Goal: Check status: Check status

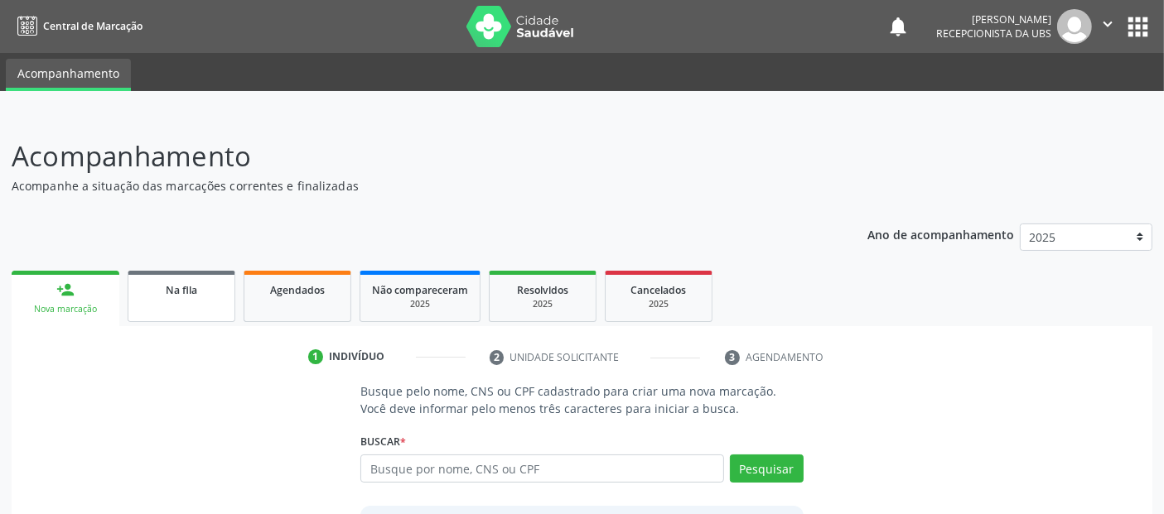
click at [229, 285] on link "Na fila" at bounding box center [182, 296] width 108 height 51
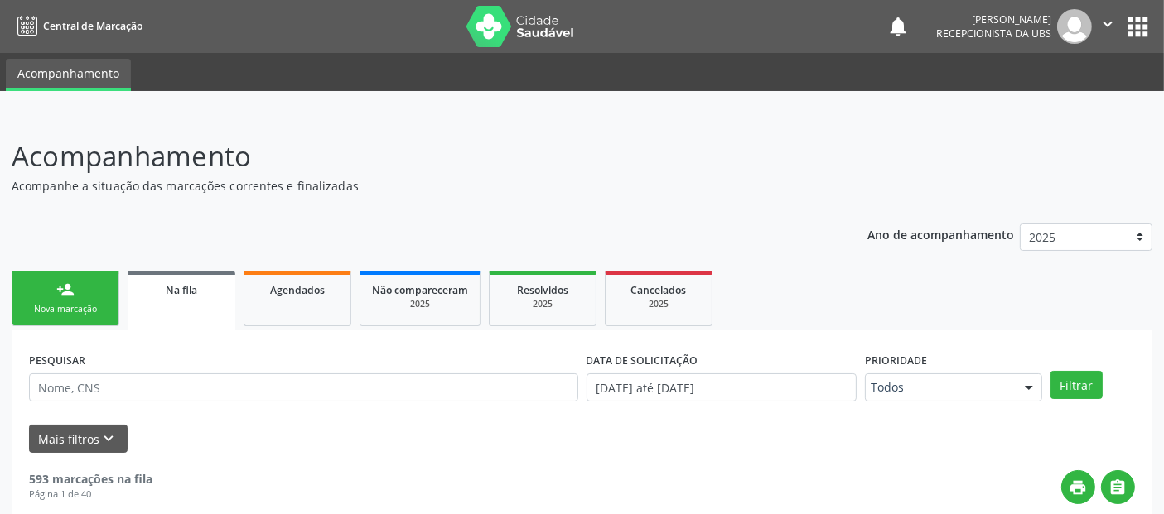
drag, startPoint x: 186, startPoint y: 408, endPoint x: 197, endPoint y: 396, distance: 16.4
click at [187, 403] on div "PESQUISAR" at bounding box center [303, 380] width 557 height 65
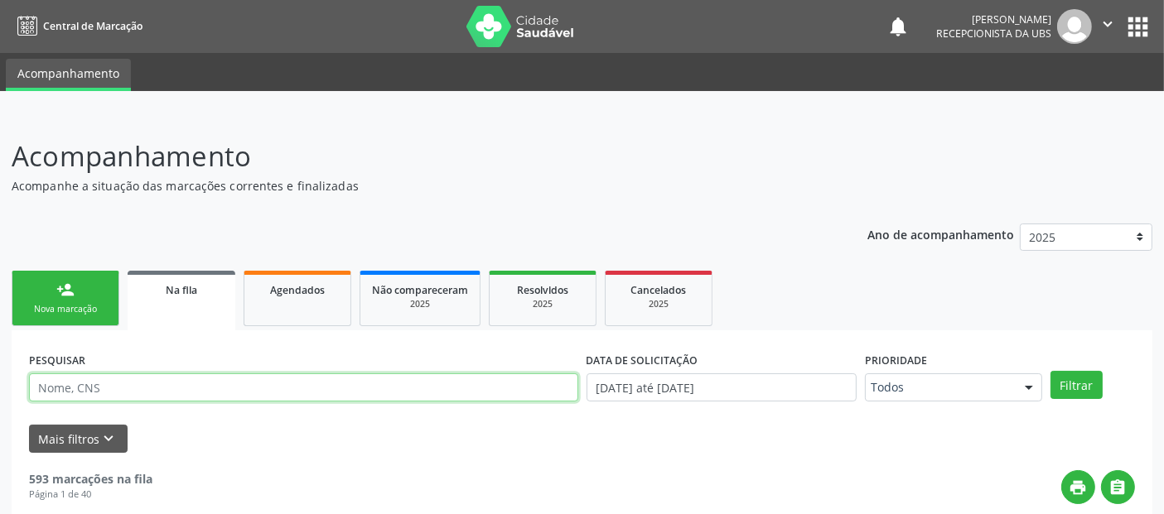
click at [213, 384] on input "text" at bounding box center [303, 388] width 549 height 28
click at [1050, 371] on button "Filtrar" at bounding box center [1076, 385] width 52 height 28
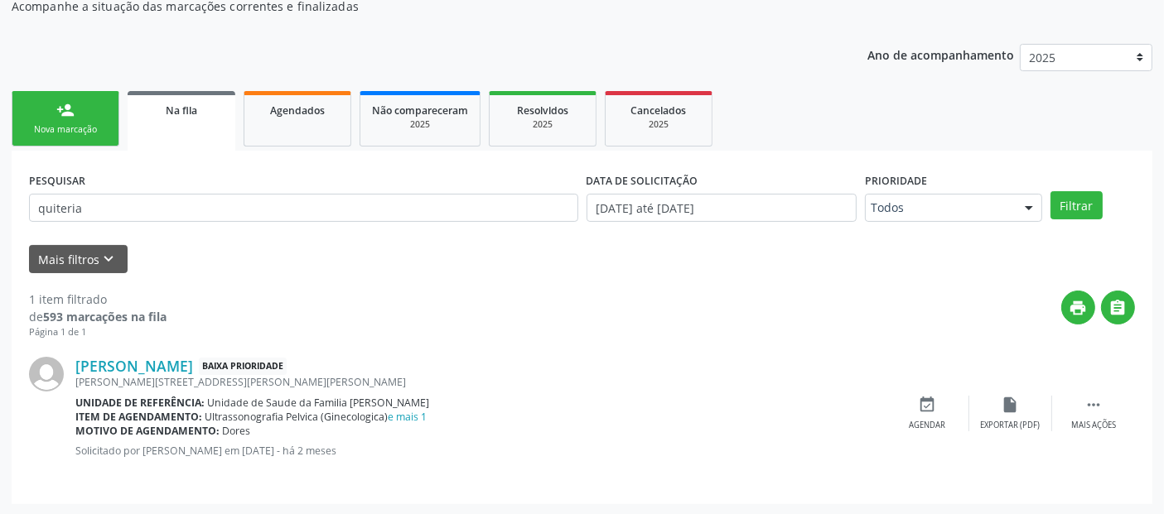
scroll to position [99, 0]
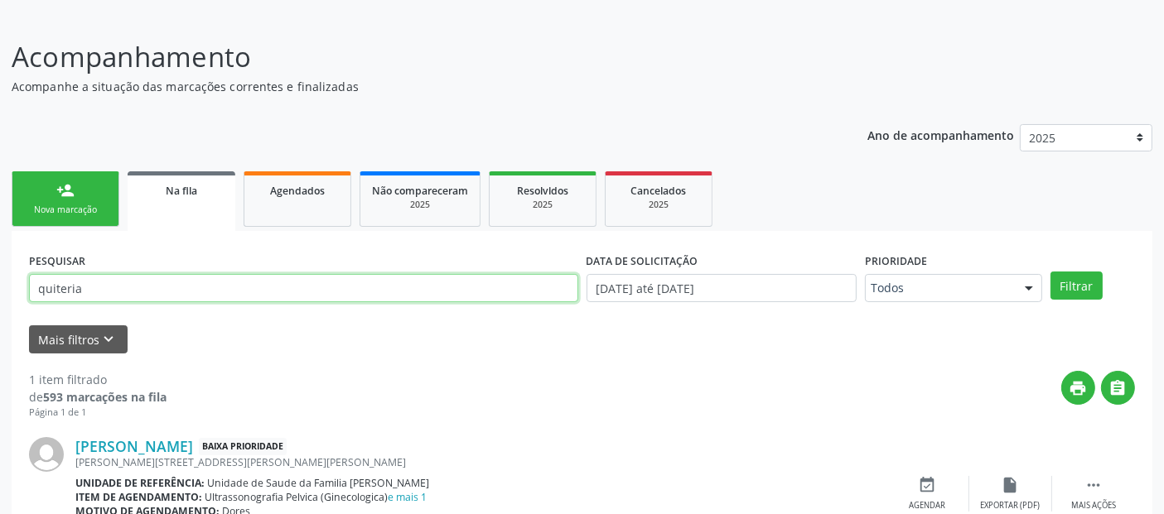
click at [130, 282] on input "quiteria" at bounding box center [303, 288] width 549 height 28
click at [1050, 272] on button "Filtrar" at bounding box center [1076, 286] width 52 height 28
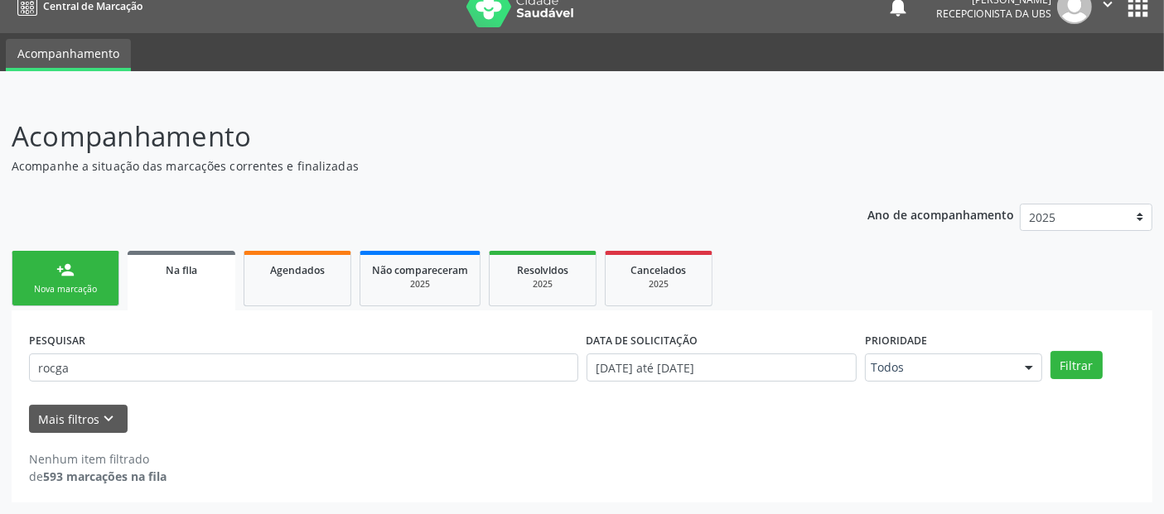
scroll to position [18, 0]
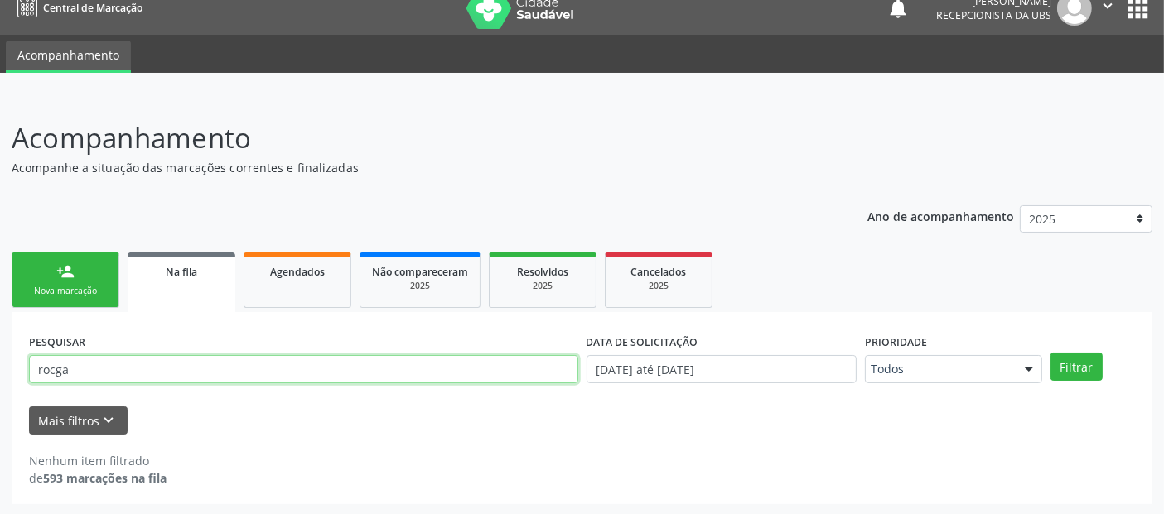
click at [104, 375] on input "rocga" at bounding box center [303, 369] width 549 height 28
type input "rocha"
click at [1050, 353] on button "Filtrar" at bounding box center [1076, 367] width 52 height 28
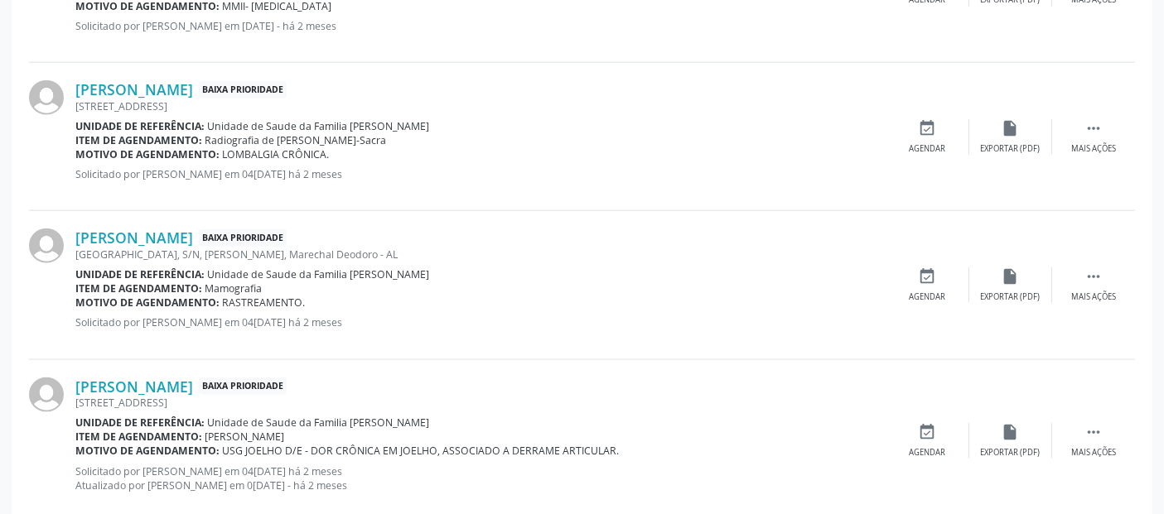
scroll to position [2314, 0]
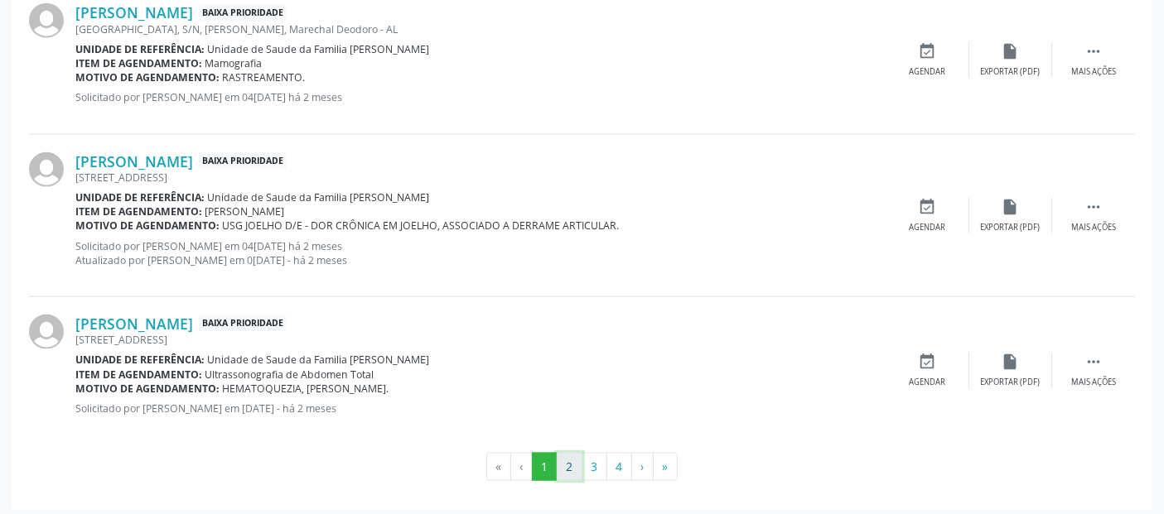
click at [568, 461] on button "2" at bounding box center [570, 467] width 26 height 28
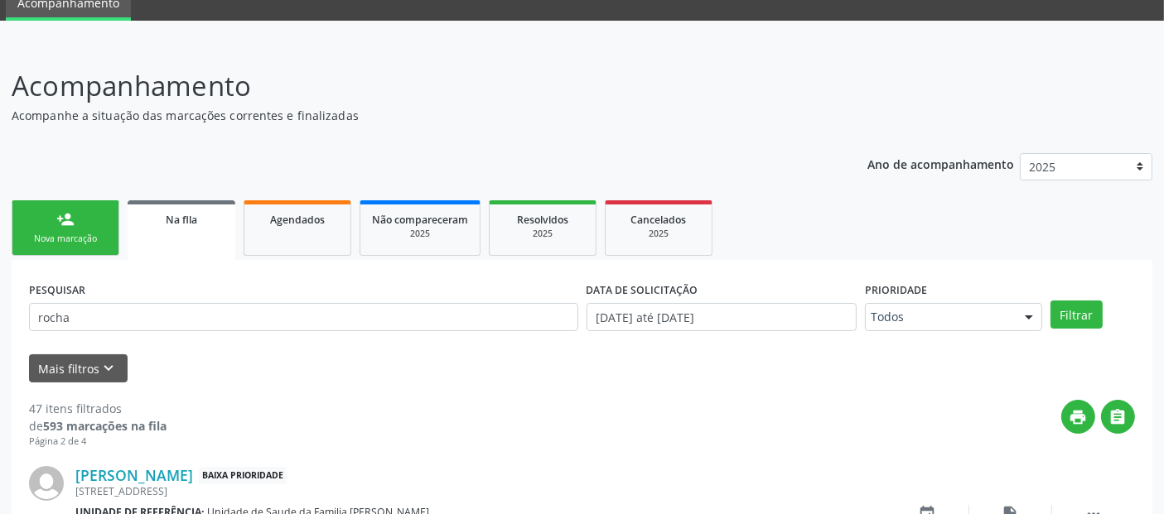
scroll to position [2300, 0]
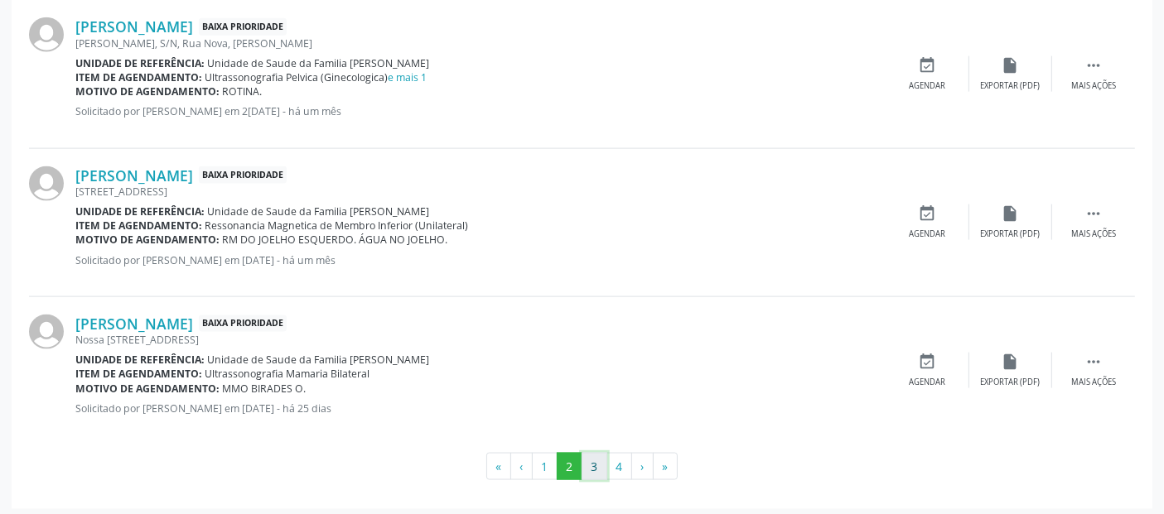
click at [588, 461] on button "3" at bounding box center [595, 467] width 26 height 28
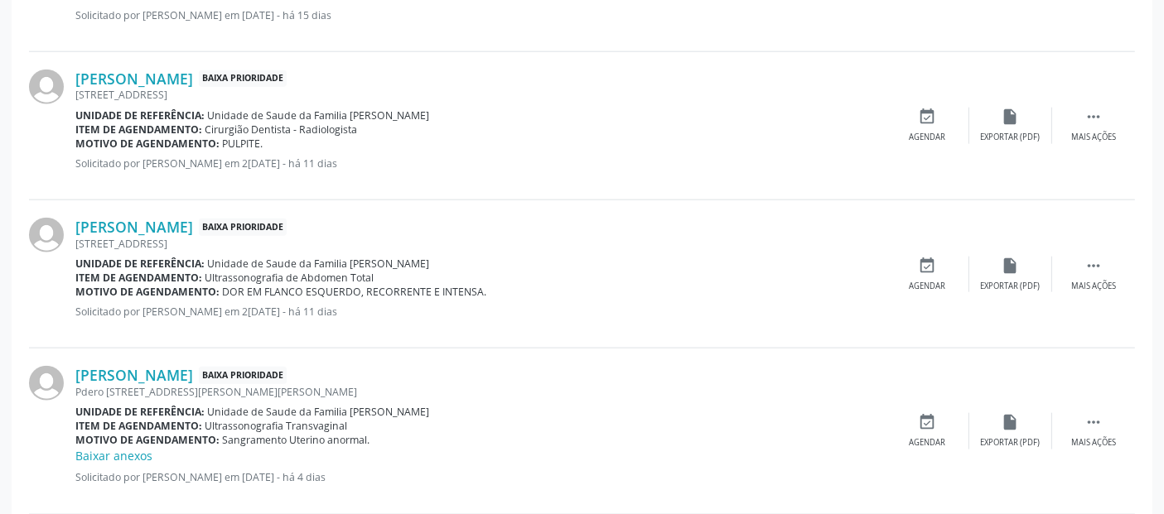
scroll to position [2353, 0]
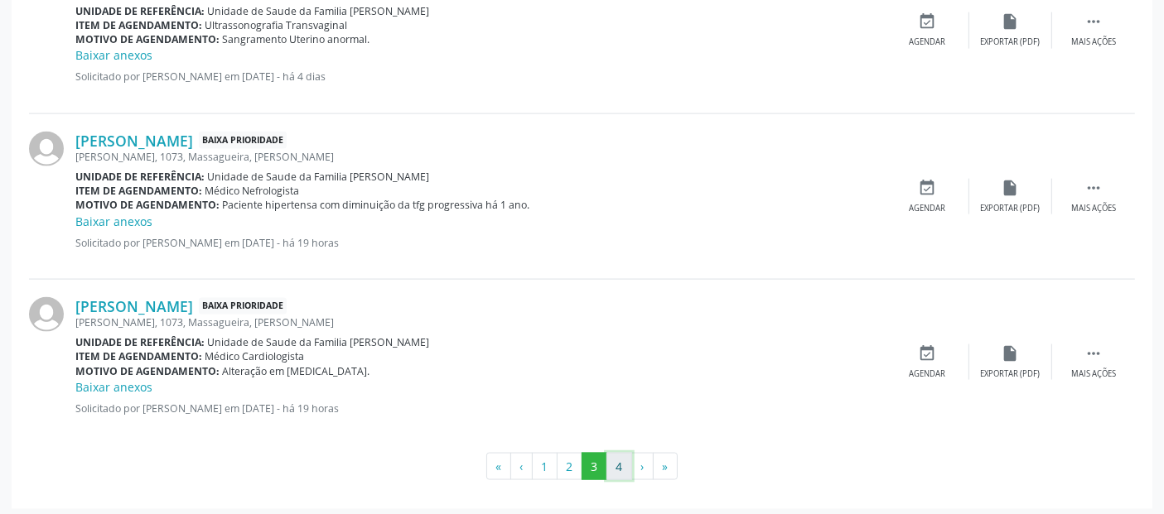
click at [625, 466] on button "4" at bounding box center [619, 467] width 26 height 28
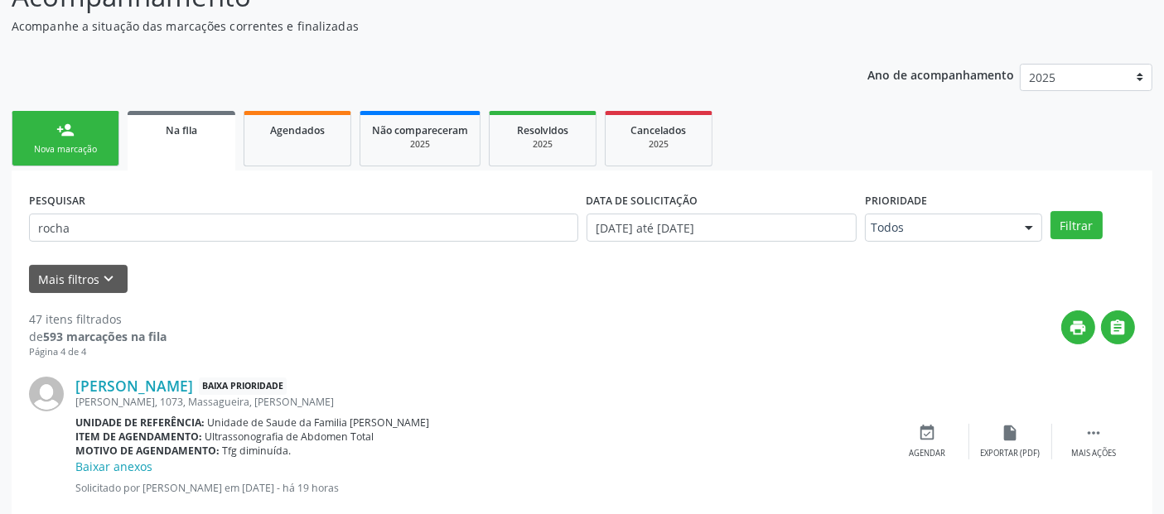
scroll to position [0, 0]
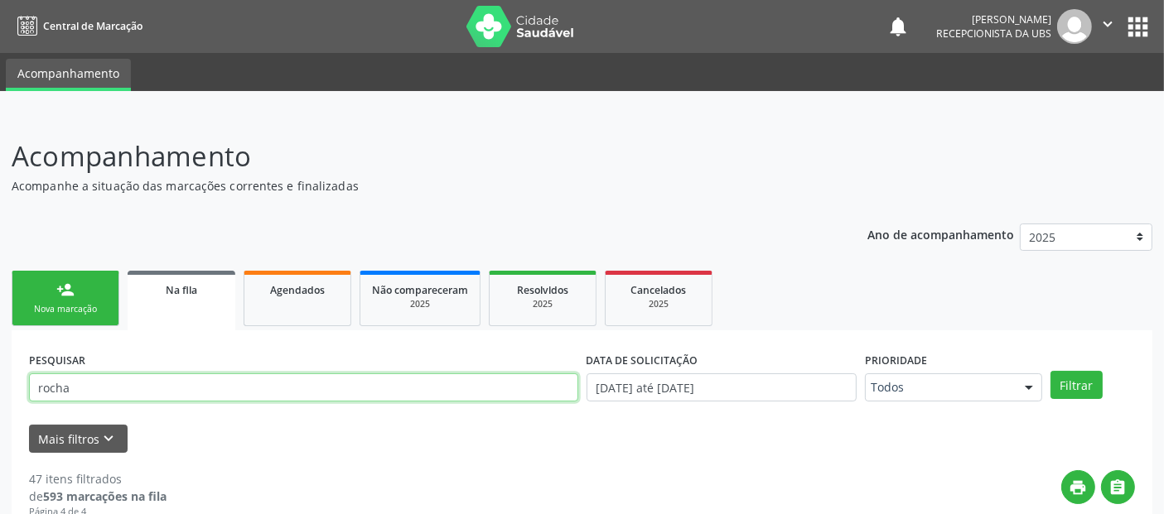
click at [138, 377] on input "rocha" at bounding box center [303, 388] width 549 height 28
paste input "701207035803719"
click at [1050, 371] on button "Filtrar" at bounding box center [1076, 385] width 52 height 28
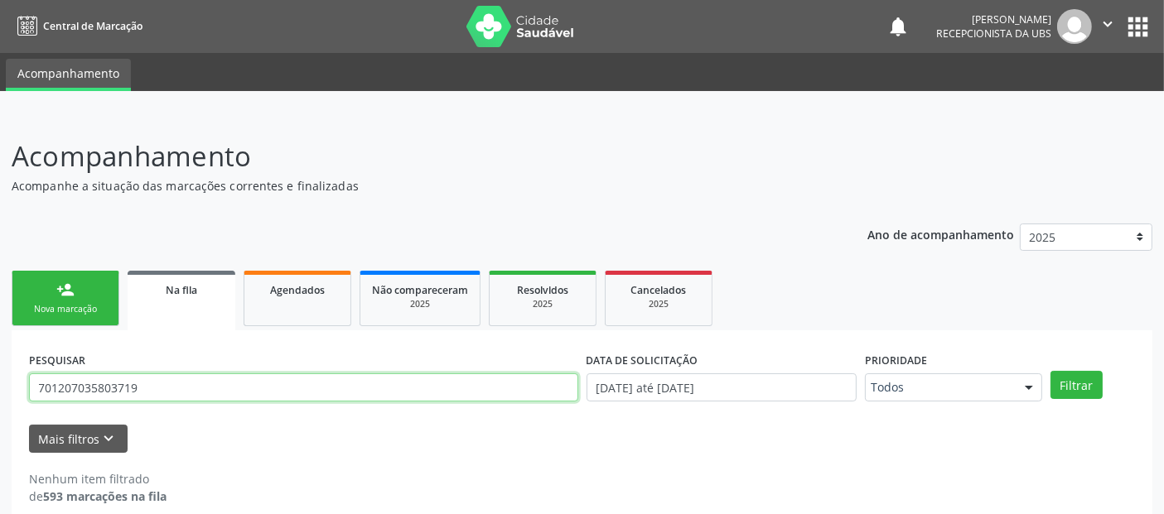
click at [138, 377] on input "701207035803719" at bounding box center [303, 388] width 549 height 28
click at [1050, 371] on button "Filtrar" at bounding box center [1076, 385] width 52 height 28
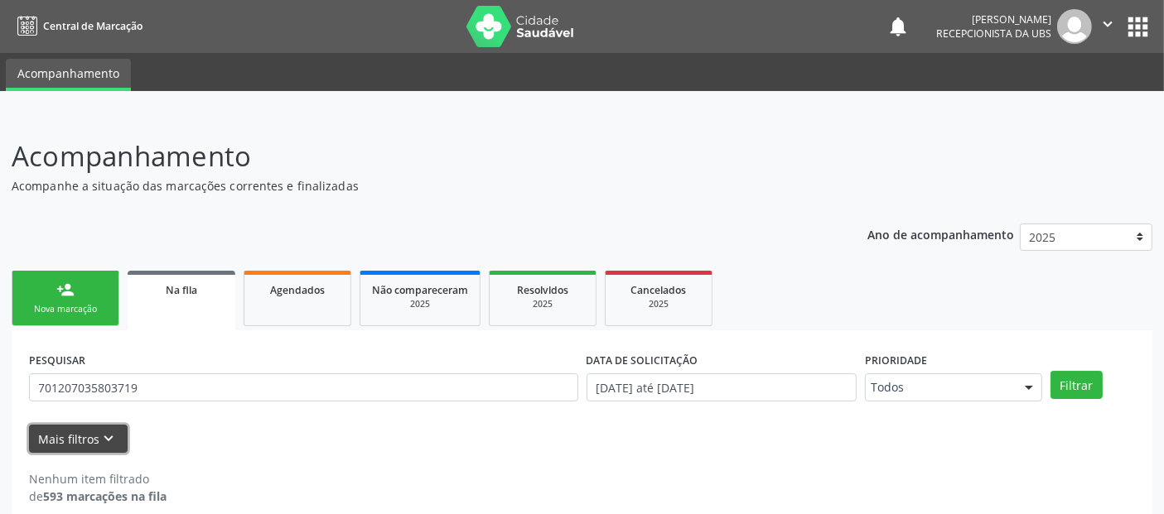
click at [94, 437] on button "Mais filtros keyboard_arrow_down" at bounding box center [78, 439] width 99 height 29
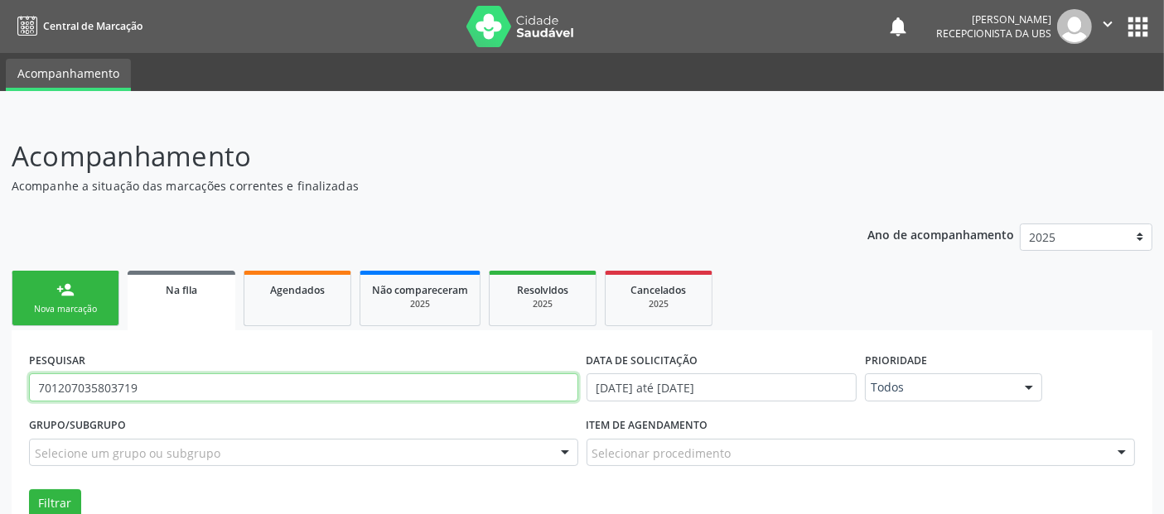
click at [358, 384] on input "701207035803719" at bounding box center [303, 388] width 549 height 28
click at [29, 490] on button "Filtrar" at bounding box center [55, 504] width 52 height 28
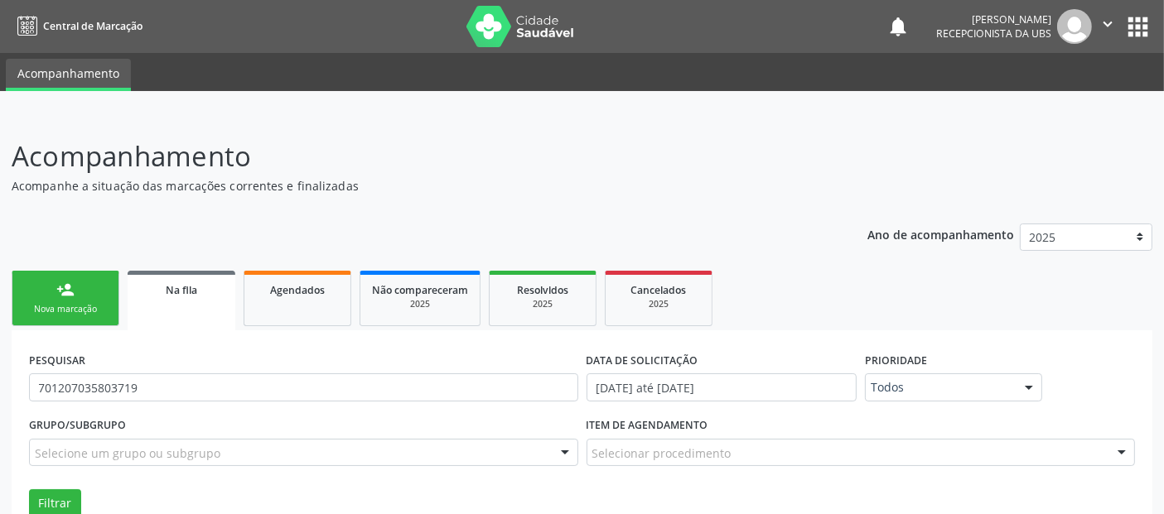
scroll to position [122, 0]
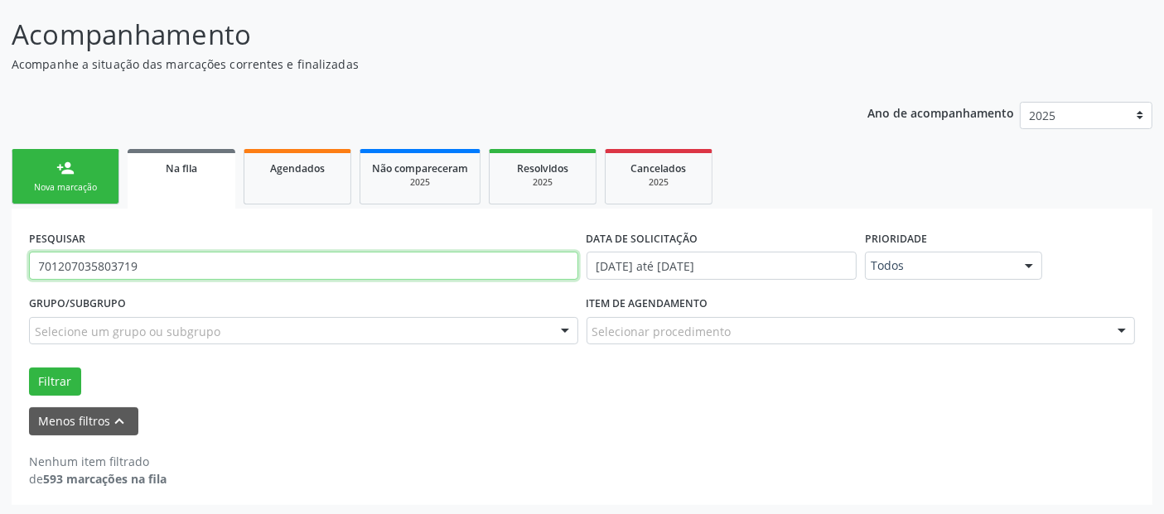
click at [202, 271] on input "701207035803719" at bounding box center [303, 266] width 549 height 28
paste input "[PERSON_NAME]"
click at [29, 368] on button "Filtrar" at bounding box center [55, 382] width 52 height 28
click at [128, 266] on input "[PERSON_NAME]" at bounding box center [303, 266] width 549 height 28
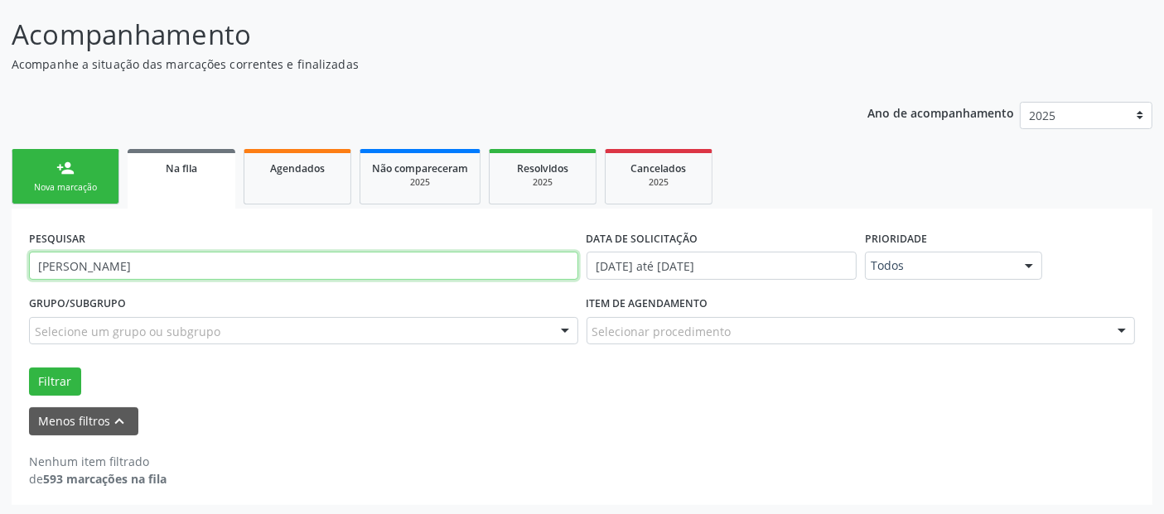
click at [128, 266] on input "[PERSON_NAME]" at bounding box center [303, 266] width 549 height 28
type input "[PERSON_NAME]"
click at [29, 368] on button "Filtrar" at bounding box center [55, 382] width 52 height 28
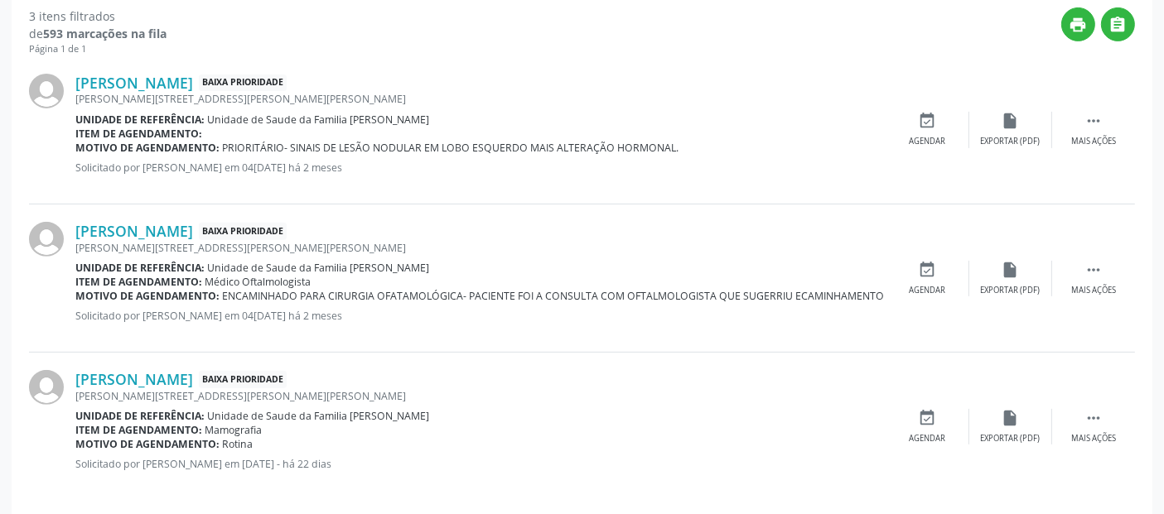
scroll to position [575, 0]
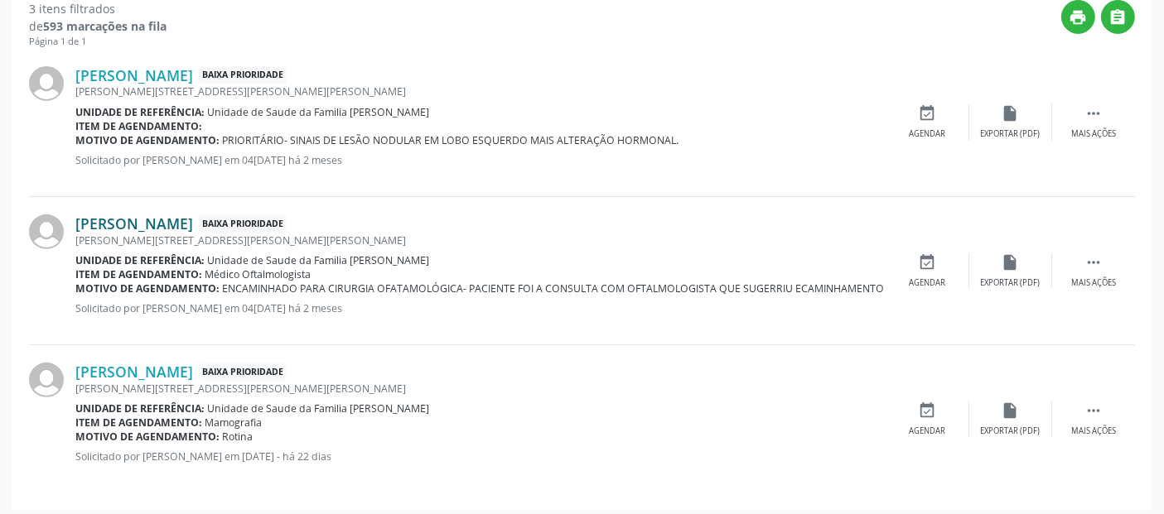
click at [193, 218] on link "[PERSON_NAME]" at bounding box center [134, 224] width 118 height 18
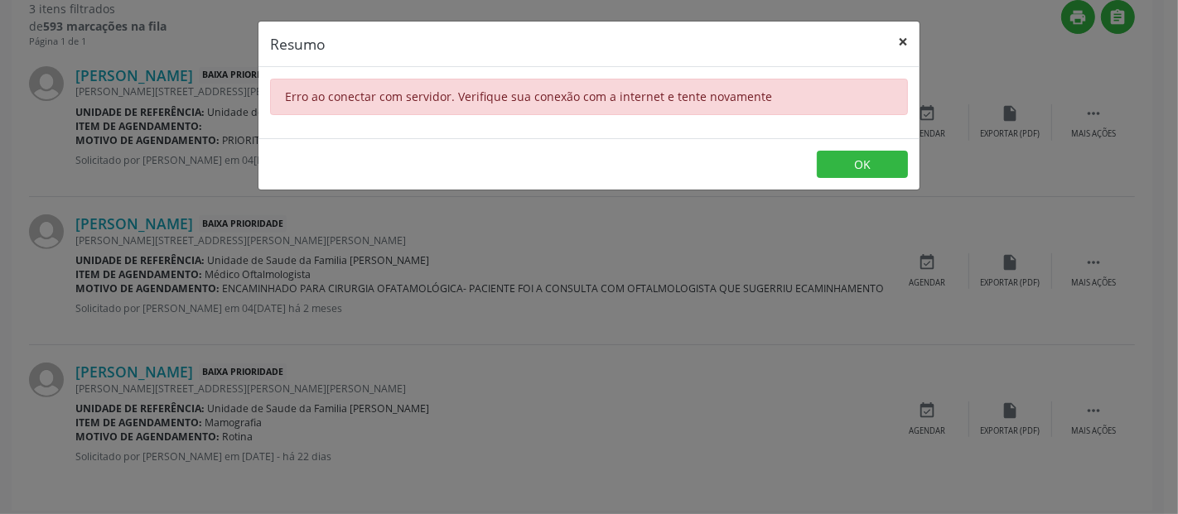
click at [904, 39] on button "×" at bounding box center [902, 42] width 33 height 41
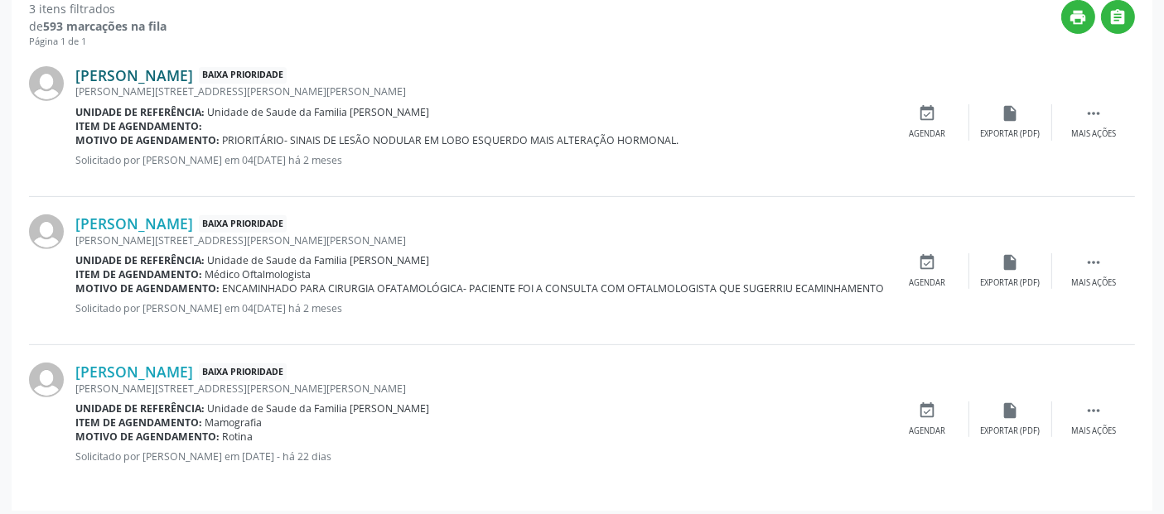
click at [193, 76] on link "[PERSON_NAME]" at bounding box center [134, 75] width 118 height 18
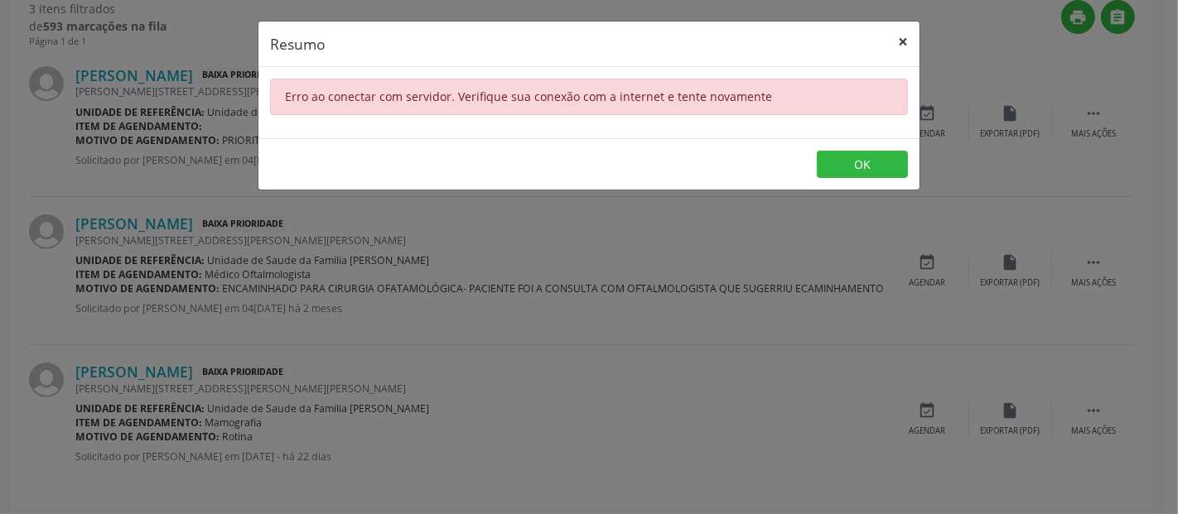
click at [896, 43] on button "×" at bounding box center [902, 42] width 33 height 41
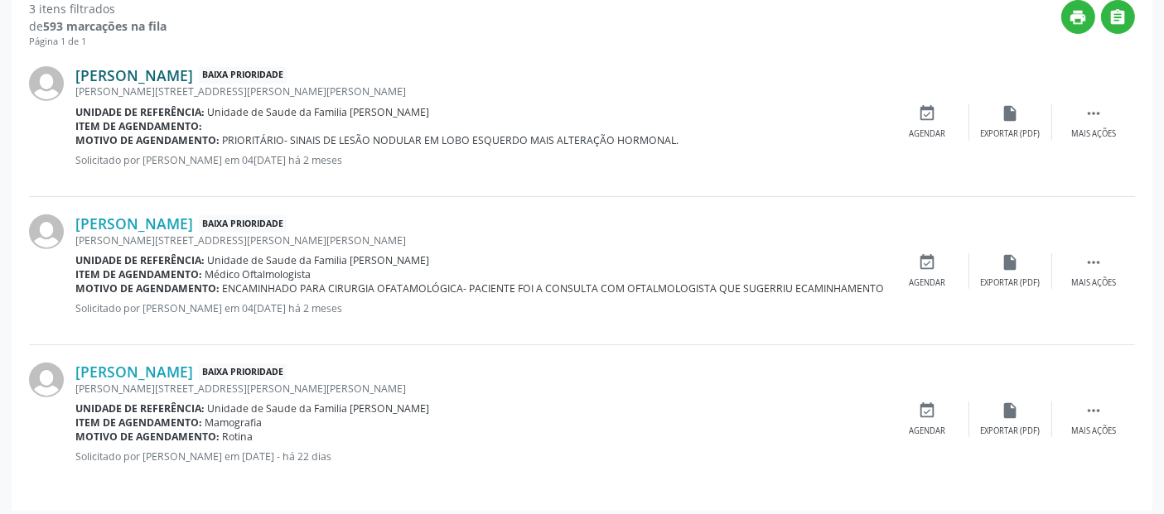
click at [164, 72] on link "[PERSON_NAME]" at bounding box center [134, 75] width 118 height 18
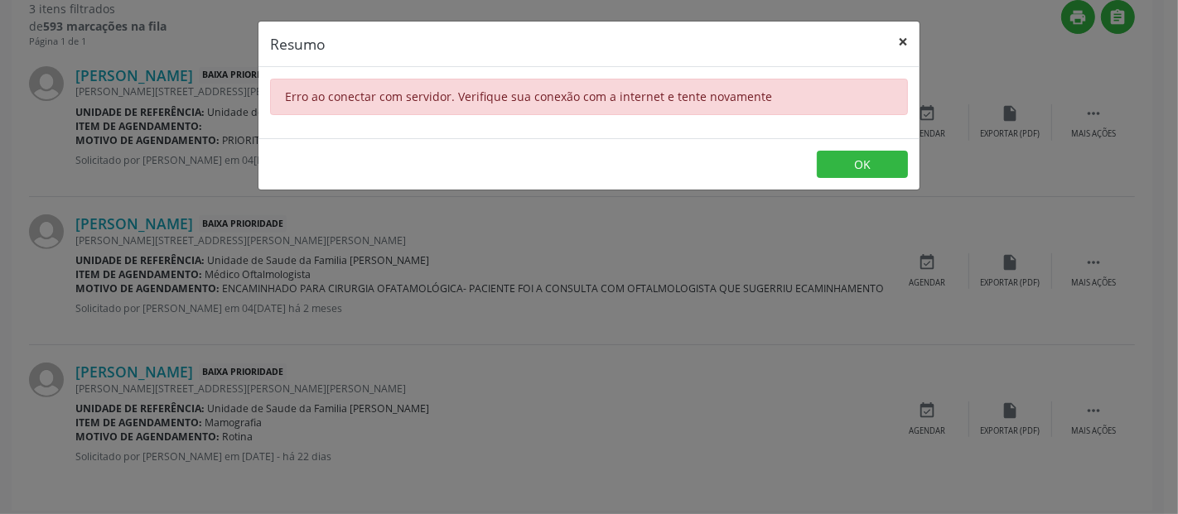
click at [907, 40] on button "×" at bounding box center [902, 42] width 33 height 41
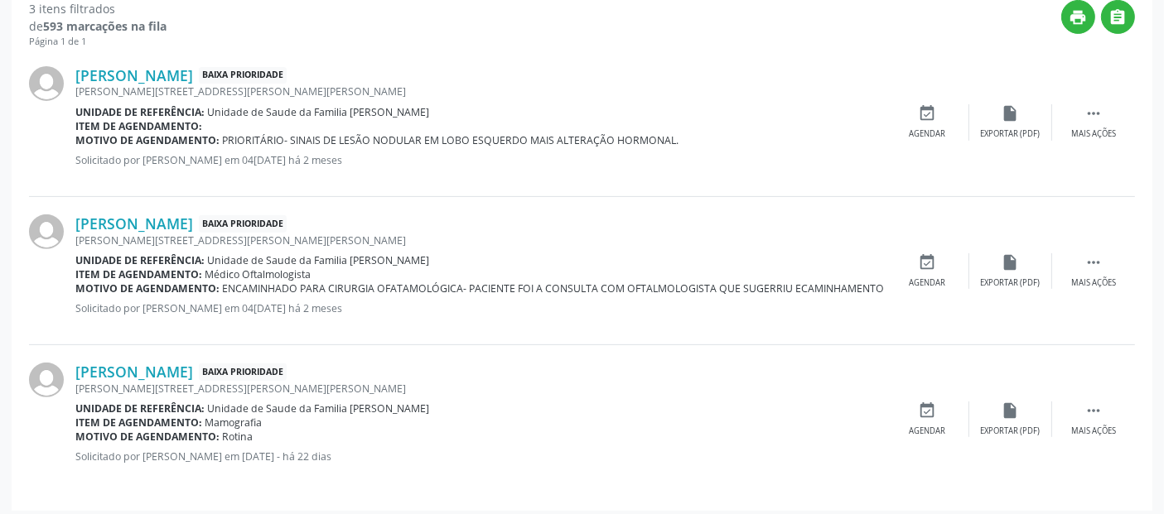
scroll to position [0, 0]
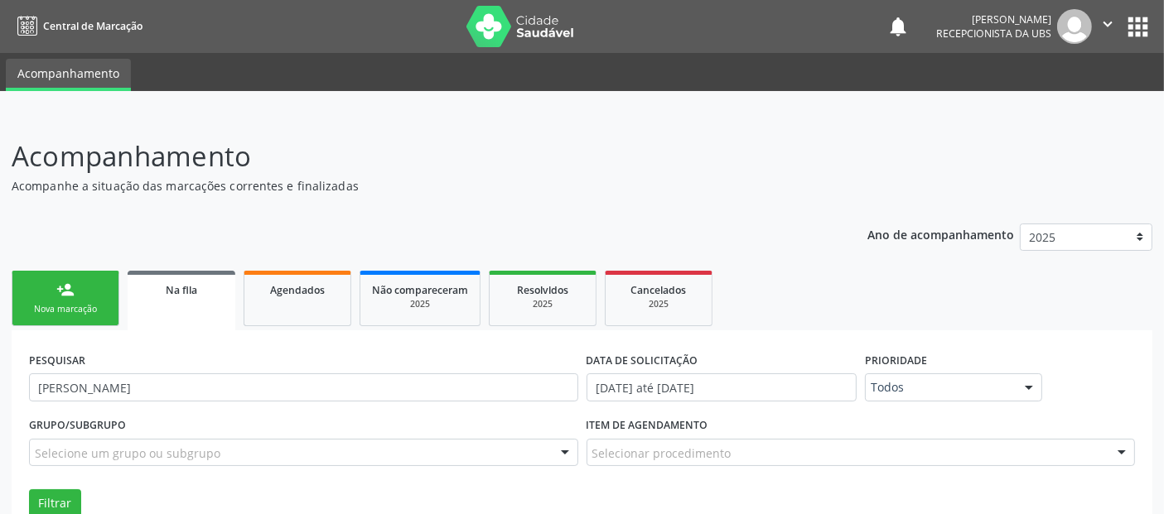
drag, startPoint x: 766, startPoint y: 95, endPoint x: 813, endPoint y: -111, distance: 211.6
click at [813, 0] on html "Central de Marcação notifications [PERSON_NAME] Recepcionista da UBS  Configur…" at bounding box center [582, 257] width 1164 height 514
click at [640, 283] on span "Cancelados" at bounding box center [659, 290] width 56 height 14
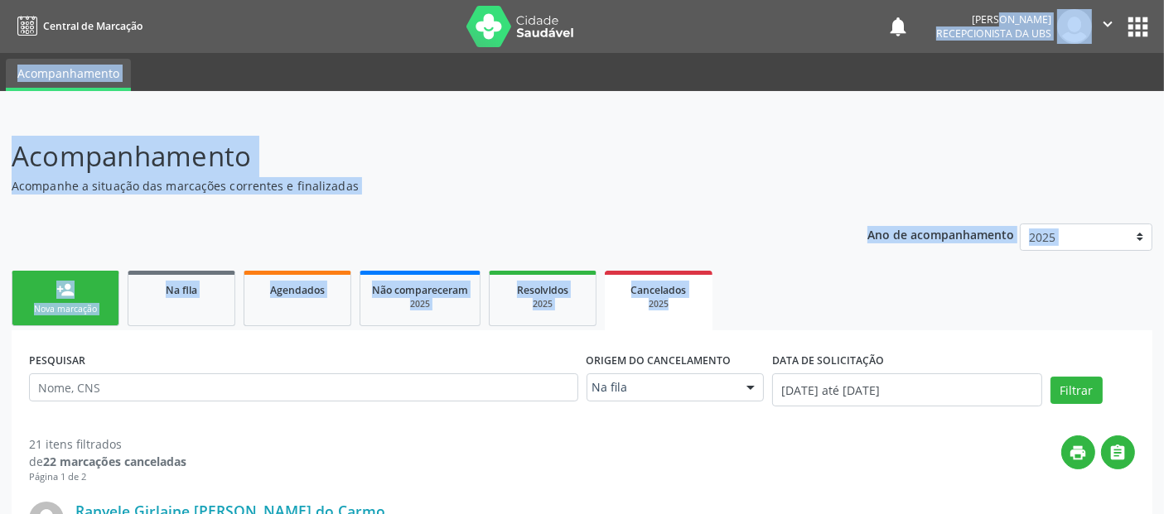
click at [1056, 304] on ul "person_add Nova marcação Na fila Agendados Não compareceram 2025 Resolvidos 202…" at bounding box center [582, 299] width 1141 height 64
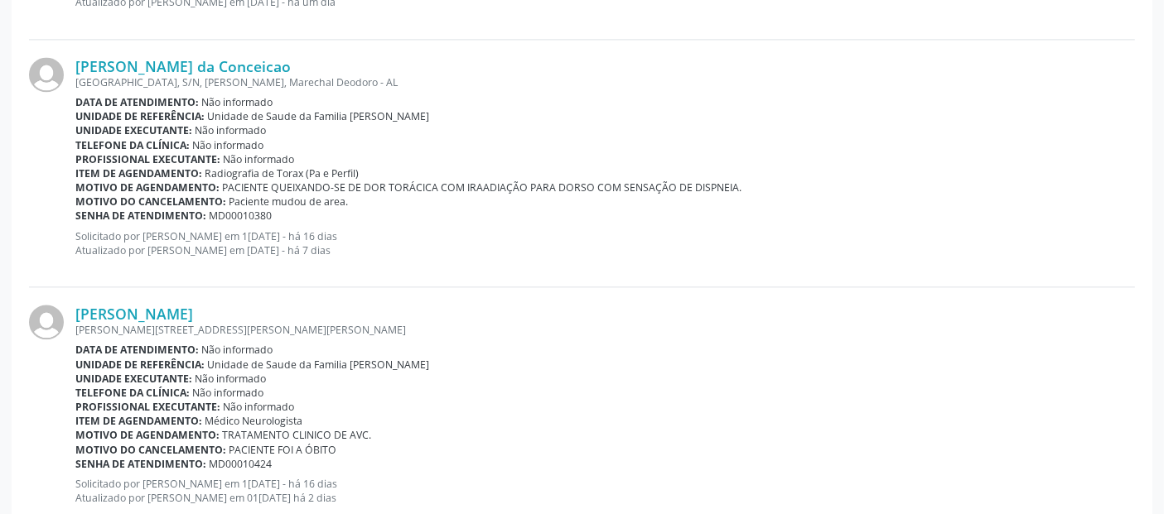
scroll to position [3744, 0]
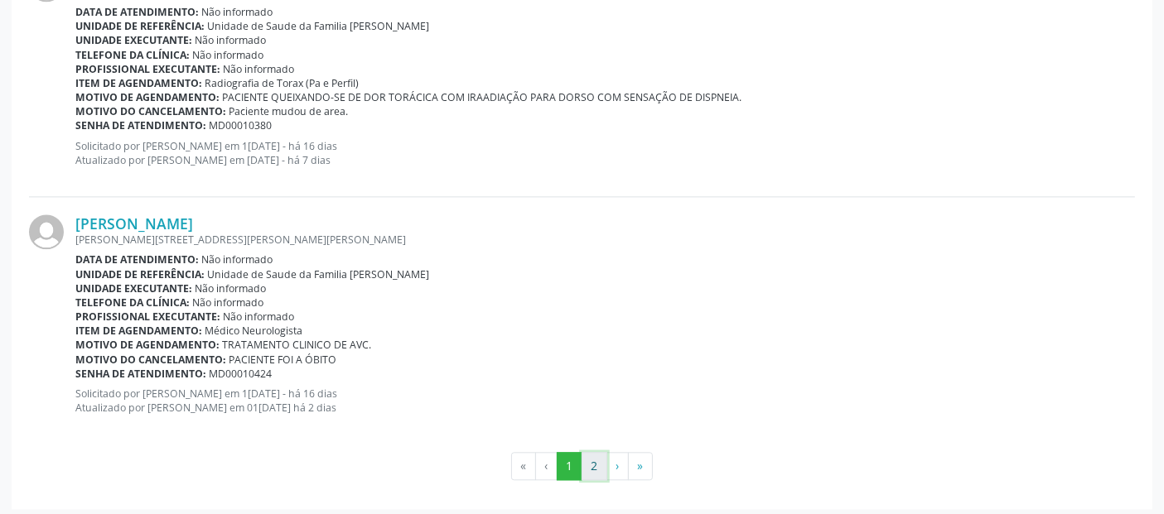
click at [605, 452] on button "2" at bounding box center [595, 466] width 26 height 28
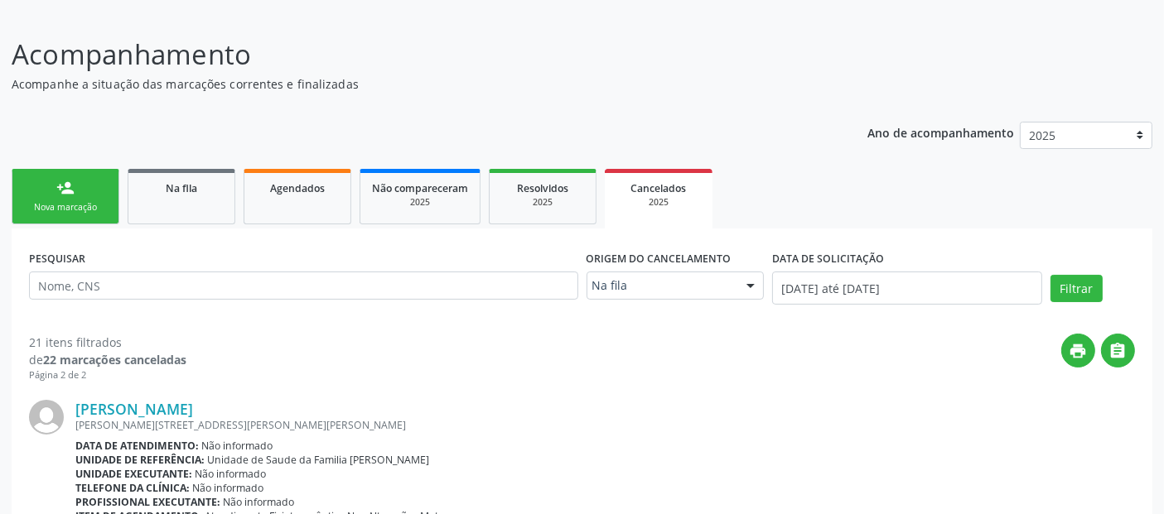
scroll to position [84, 0]
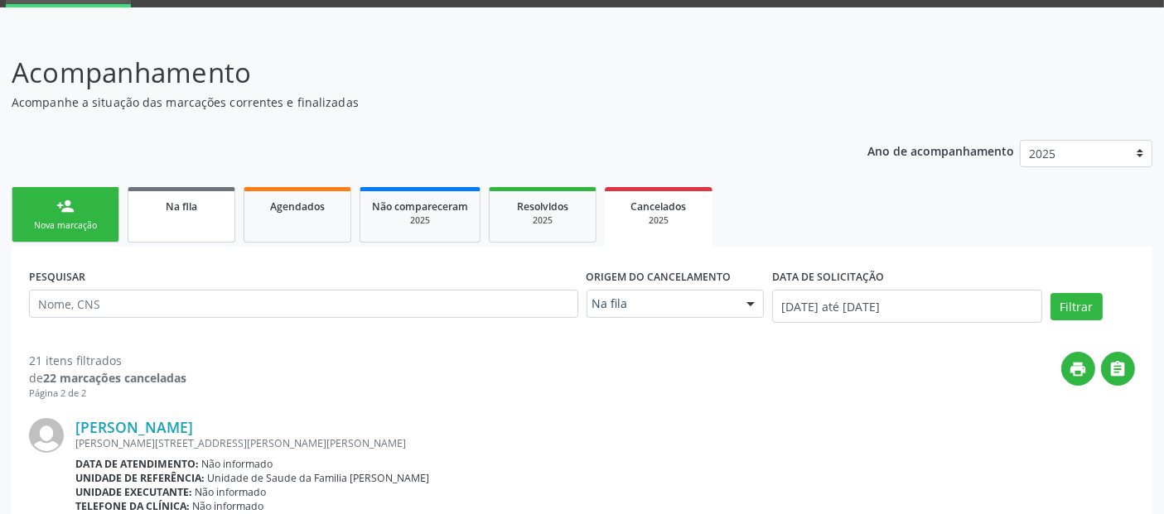
click at [192, 221] on link "Na fila" at bounding box center [182, 215] width 108 height 56
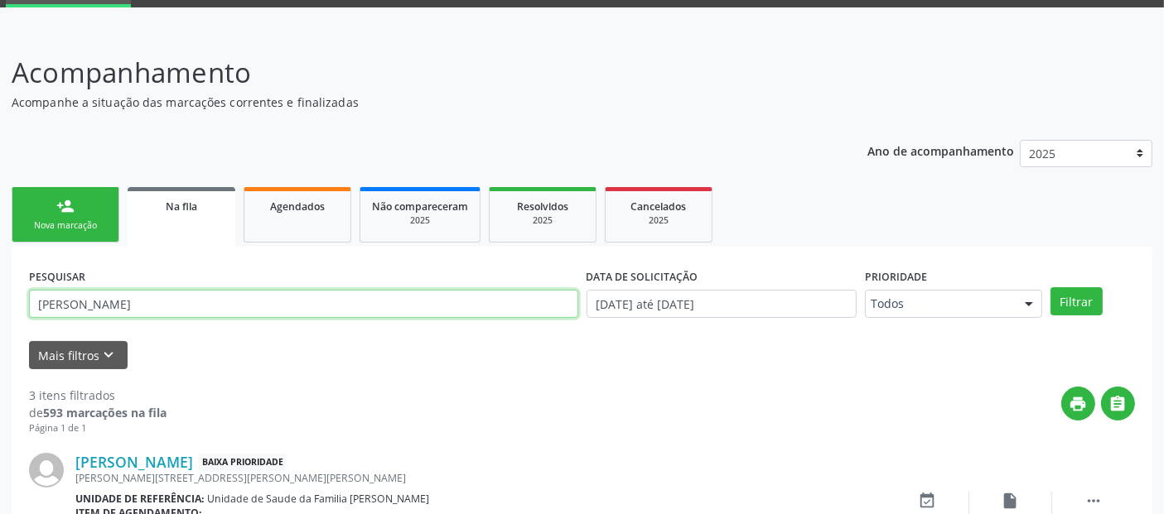
click at [192, 316] on input "[PERSON_NAME]" at bounding box center [303, 304] width 549 height 28
type input "q"
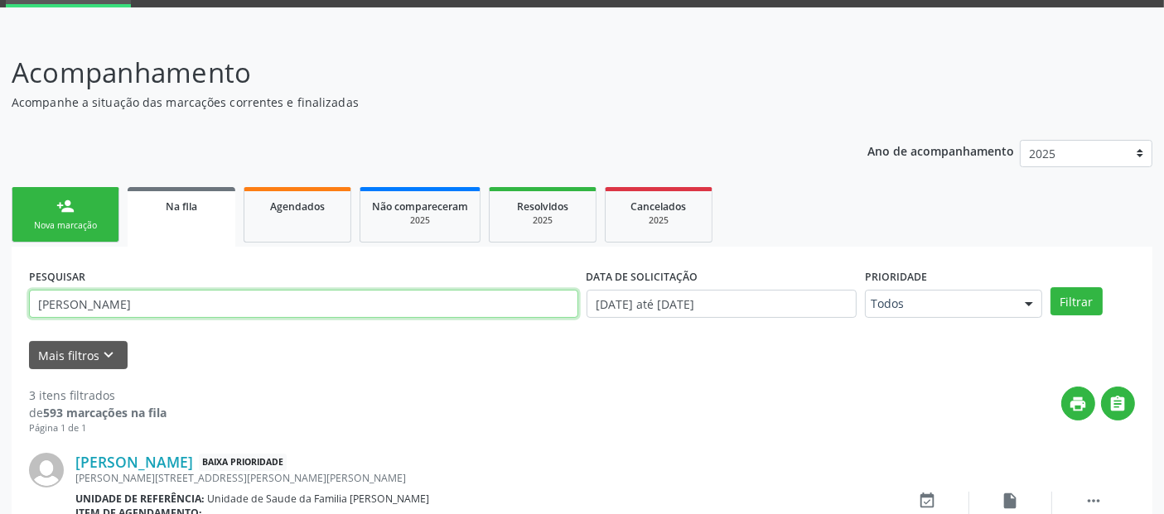
click at [1050, 287] on button "Filtrar" at bounding box center [1076, 301] width 52 height 28
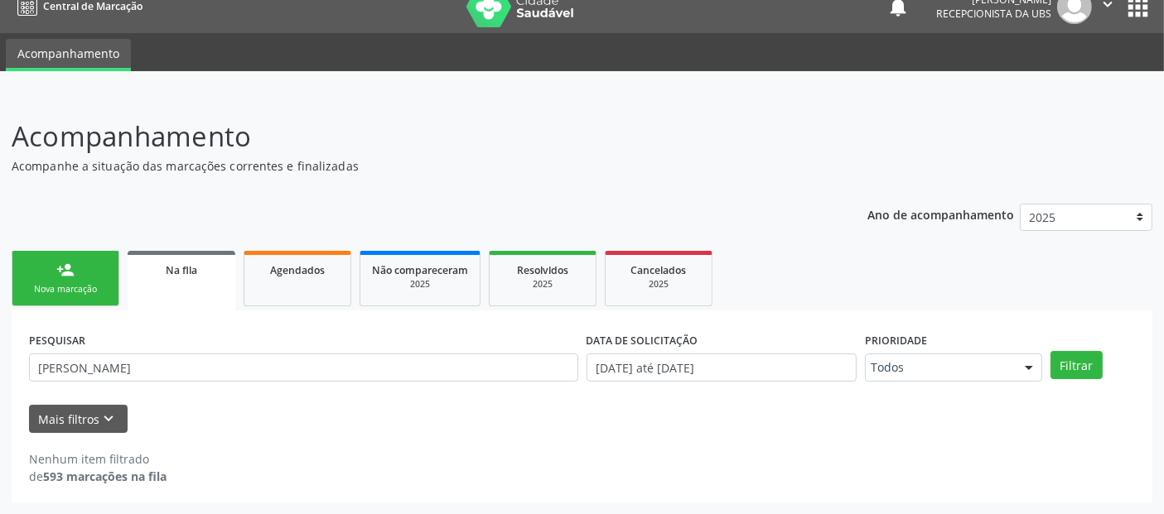
scroll to position [18, 0]
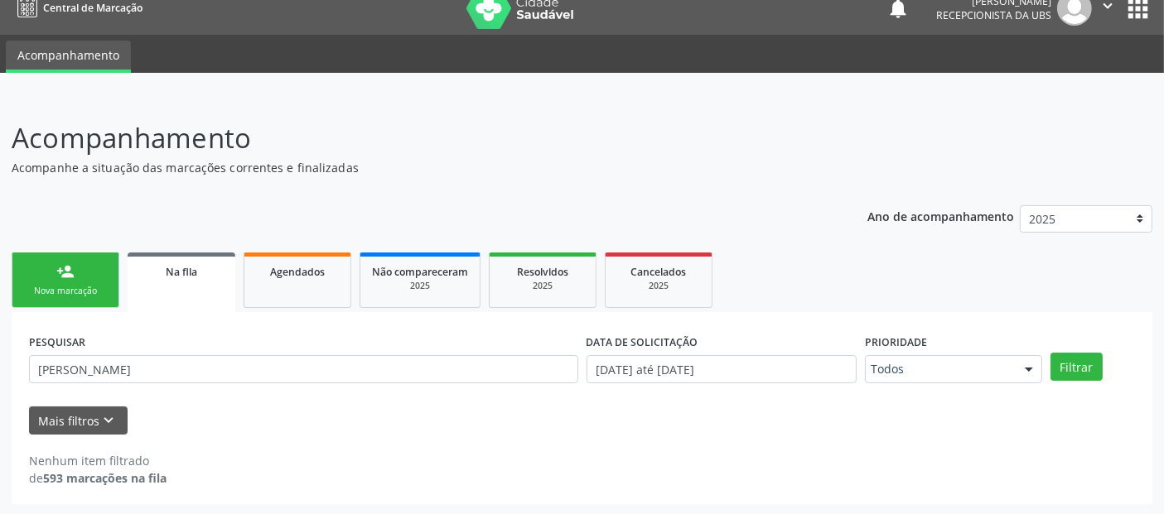
click at [191, 352] on div "PESQUISAR [PERSON_NAME]" at bounding box center [303, 362] width 557 height 65
click at [178, 363] on input "[PERSON_NAME]" at bounding box center [303, 369] width 549 height 28
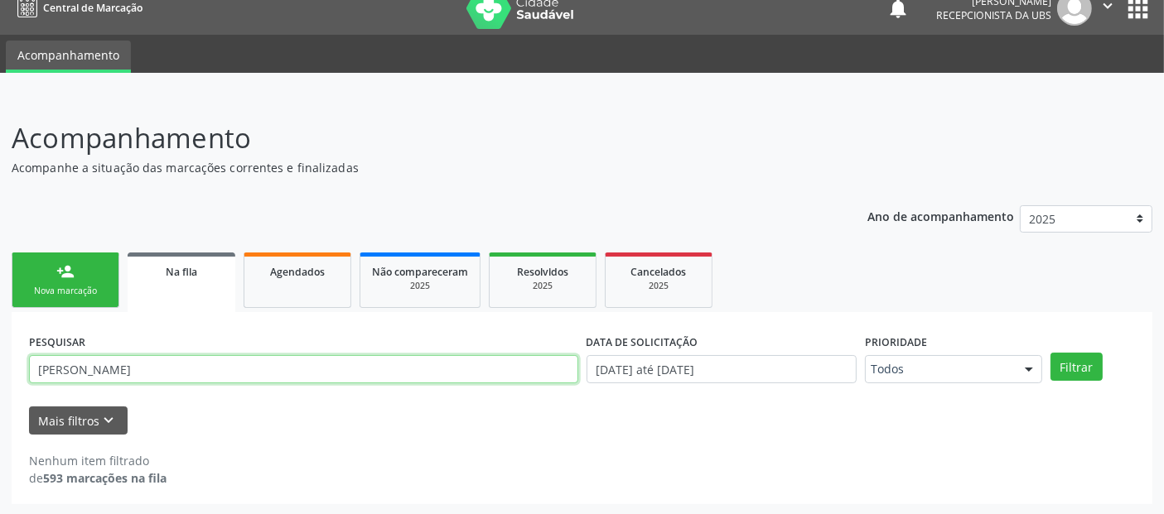
click at [178, 363] on input "[PERSON_NAME]" at bounding box center [303, 369] width 549 height 28
paste input "[PERSON_NAME] da Silv"
type input "[PERSON_NAME]"
click at [1050, 353] on button "Filtrar" at bounding box center [1076, 367] width 52 height 28
click at [296, 270] on span "Agendados" at bounding box center [297, 272] width 55 height 14
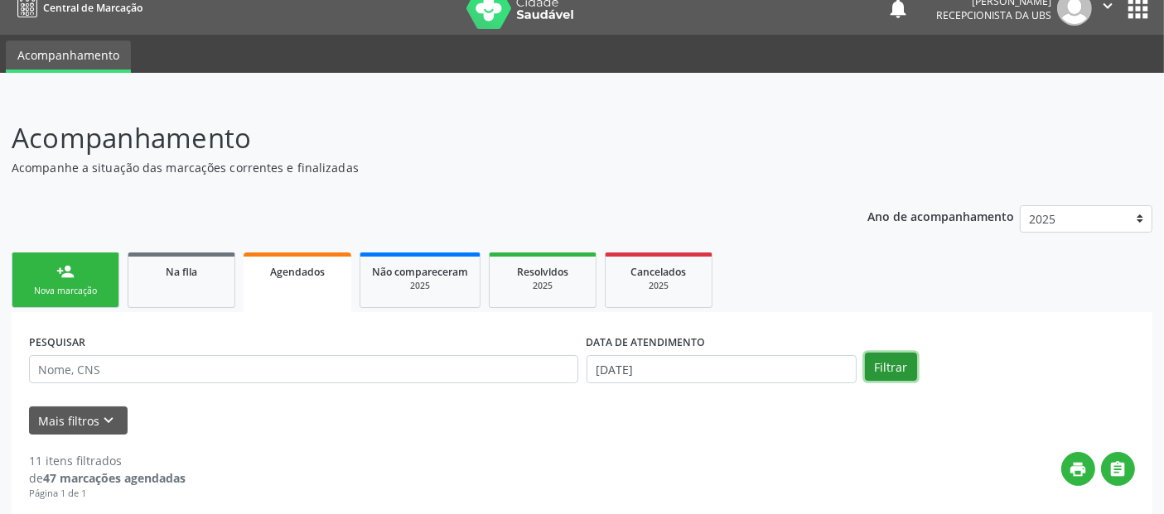
click at [893, 357] on button "Filtrar" at bounding box center [891, 367] width 52 height 28
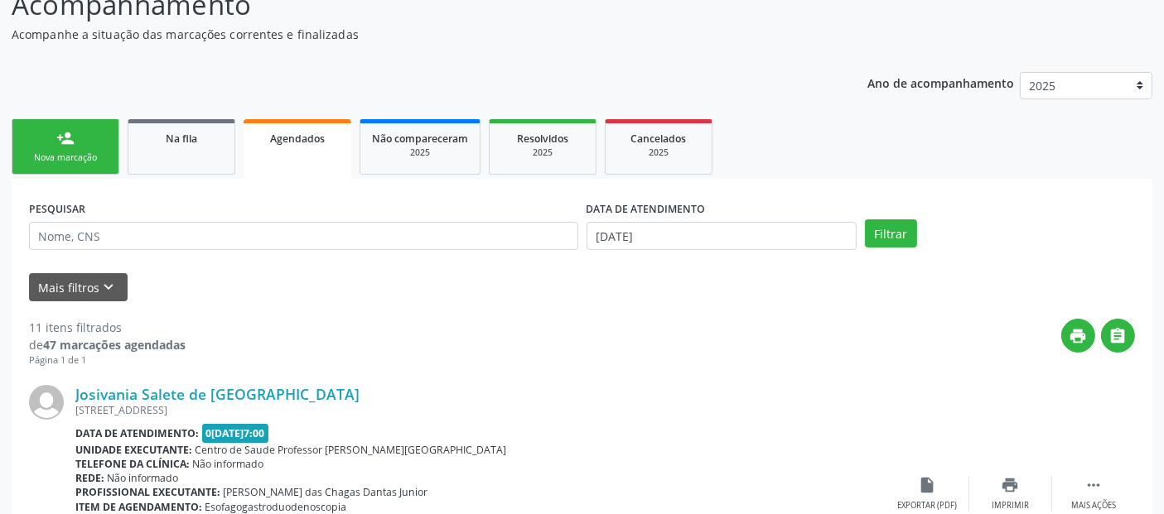
scroll to position [143, 0]
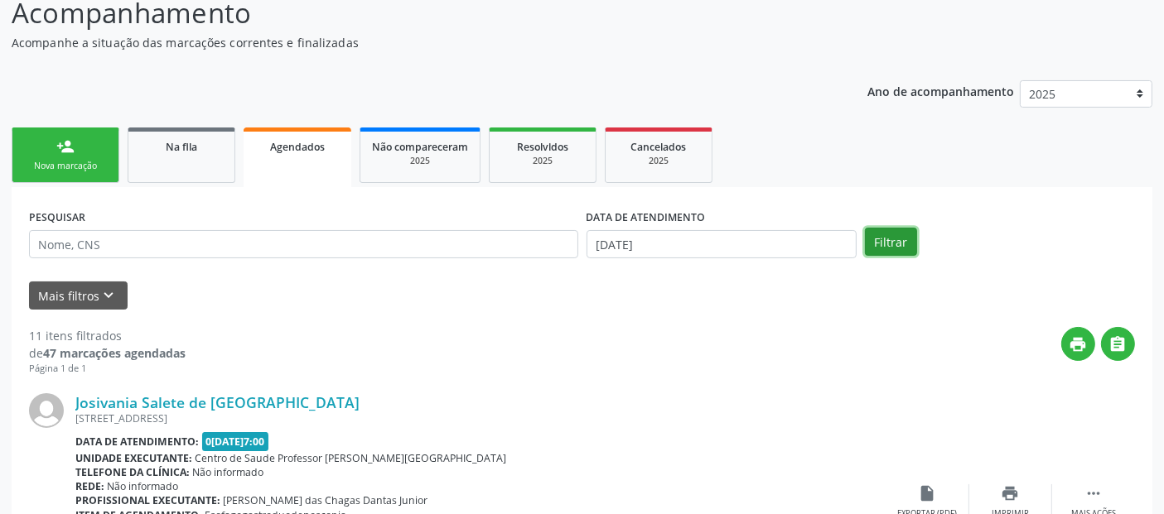
click at [895, 232] on button "Filtrar" at bounding box center [891, 242] width 52 height 28
click at [741, 234] on input "[DATE]" at bounding box center [721, 244] width 270 height 28
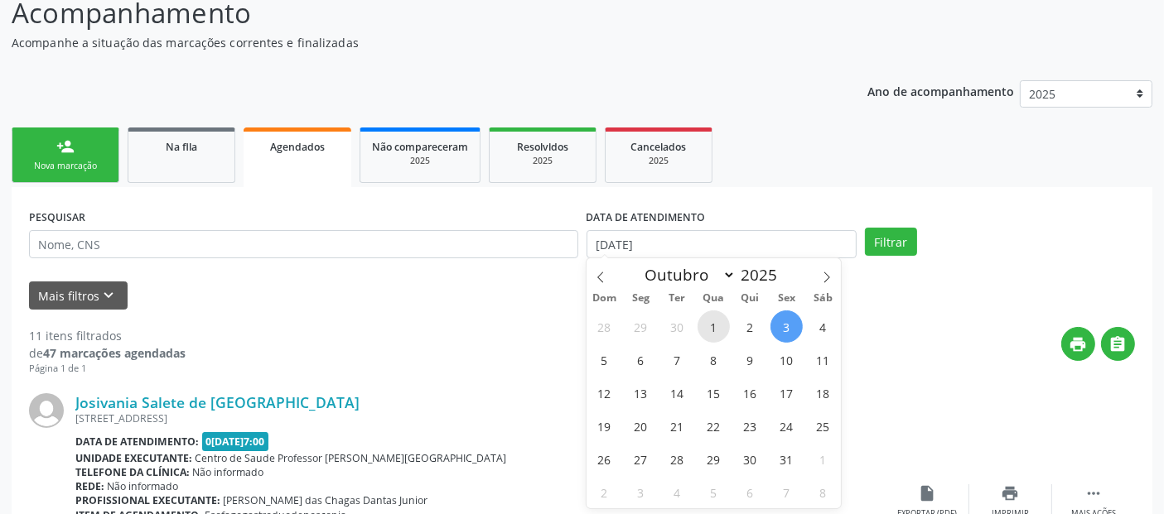
click at [704, 318] on span "1" at bounding box center [713, 327] width 32 height 32
type input "0[DATE]"
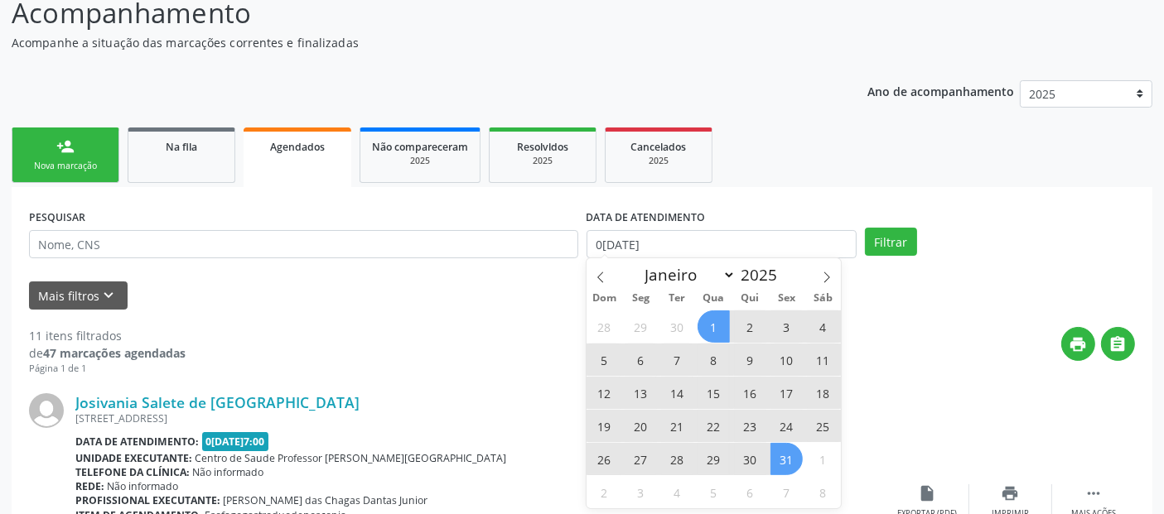
click at [781, 462] on span "31" at bounding box center [786, 459] width 32 height 32
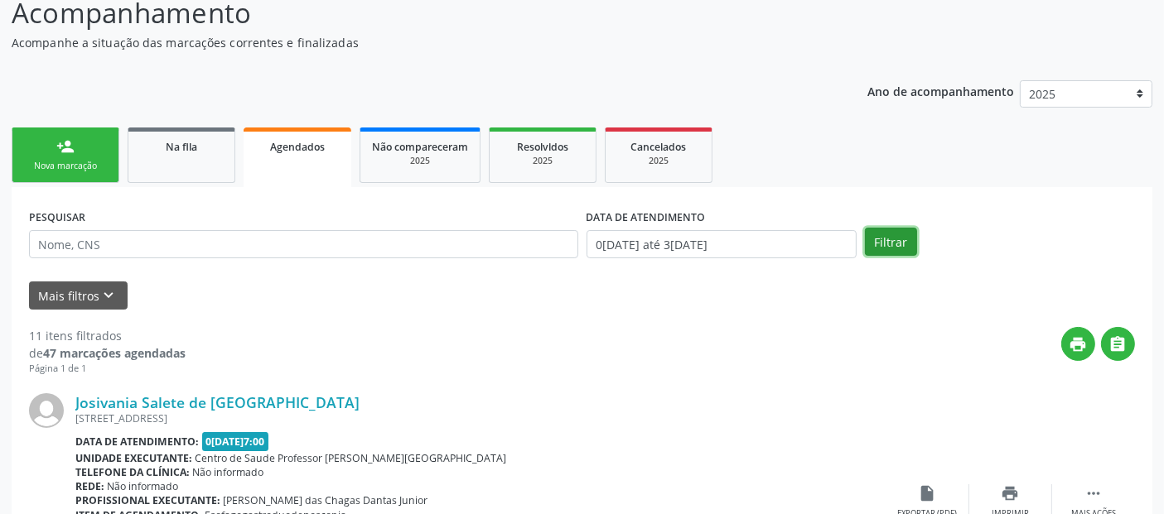
click at [902, 245] on button "Filtrar" at bounding box center [891, 242] width 52 height 28
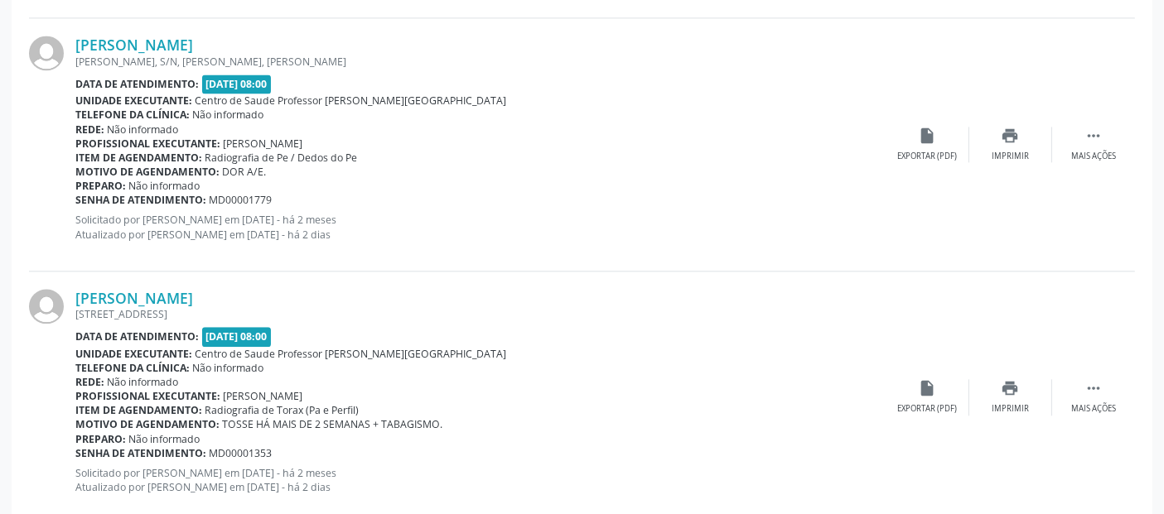
scroll to position [3869, 0]
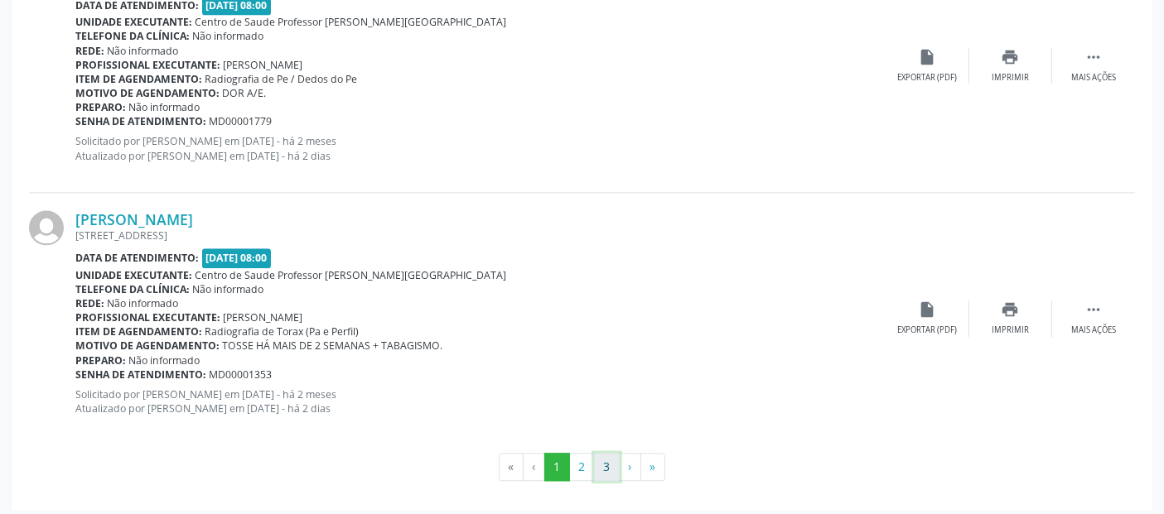
click at [613, 453] on button "3" at bounding box center [607, 467] width 26 height 28
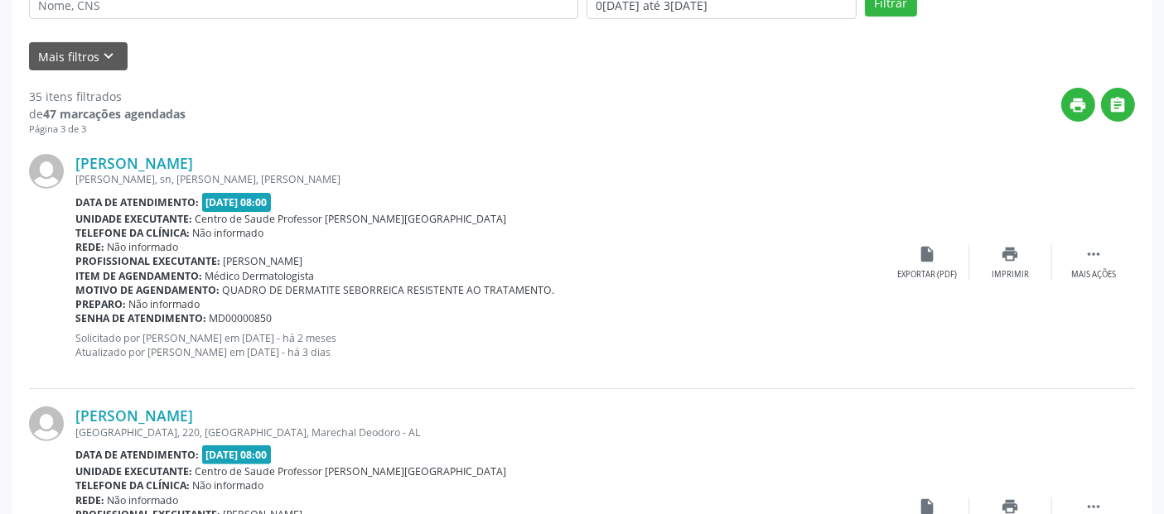
scroll to position [379, 0]
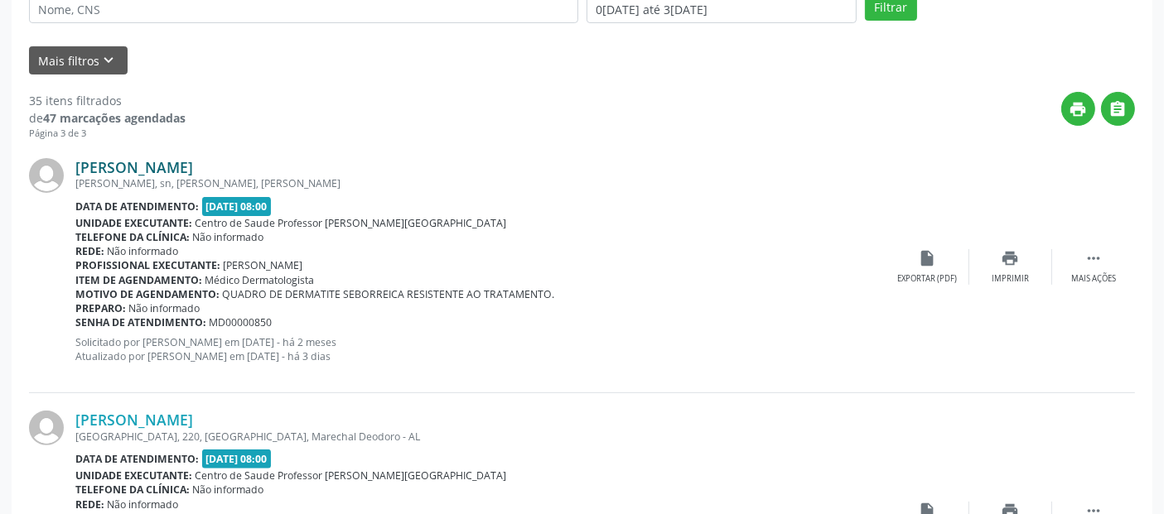
click at [180, 158] on link "[PERSON_NAME]" at bounding box center [134, 167] width 118 height 18
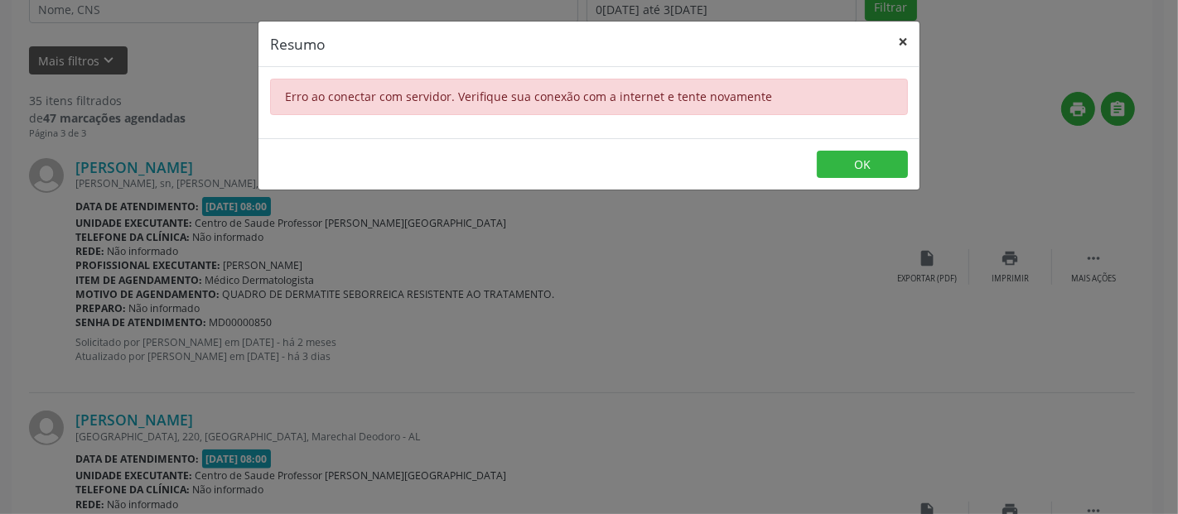
click at [901, 41] on button "×" at bounding box center [902, 42] width 33 height 41
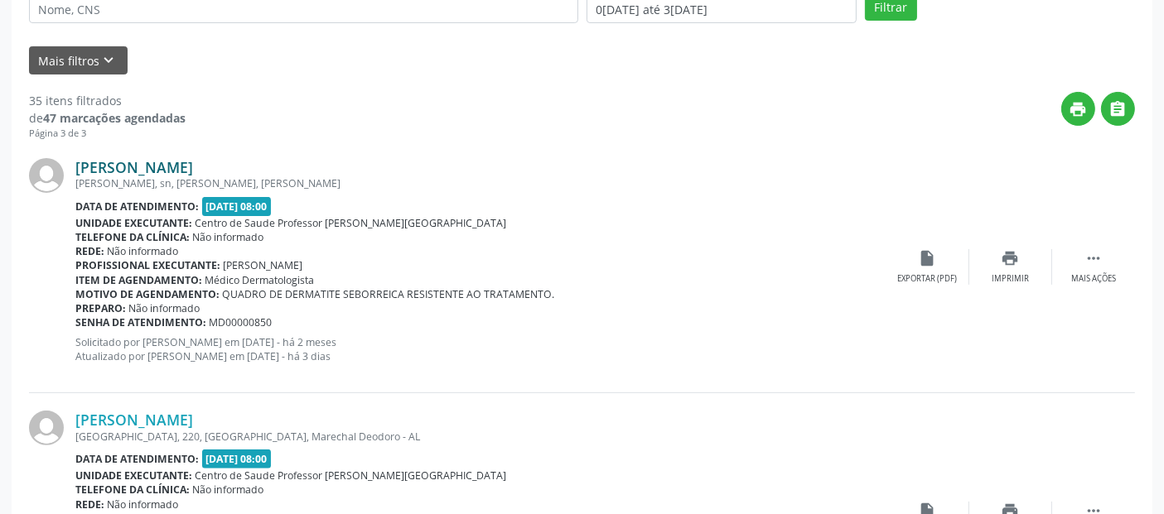
drag, startPoint x: 246, startPoint y: 156, endPoint x: 80, endPoint y: 167, distance: 166.0
click at [80, 167] on div "[PERSON_NAME]" at bounding box center [480, 167] width 811 height 18
copy link "[PERSON_NAME]"
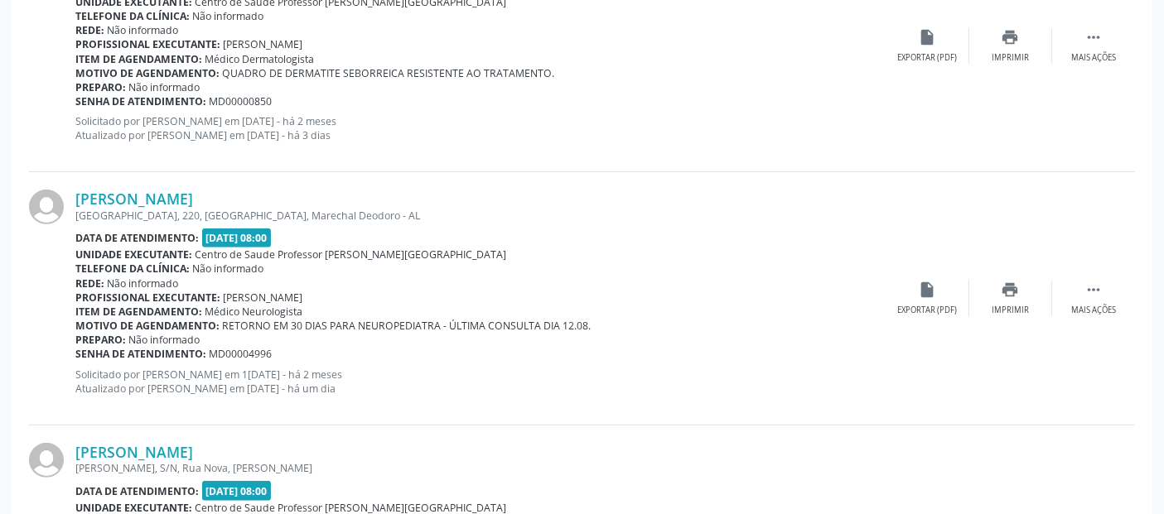
scroll to position [693, 0]
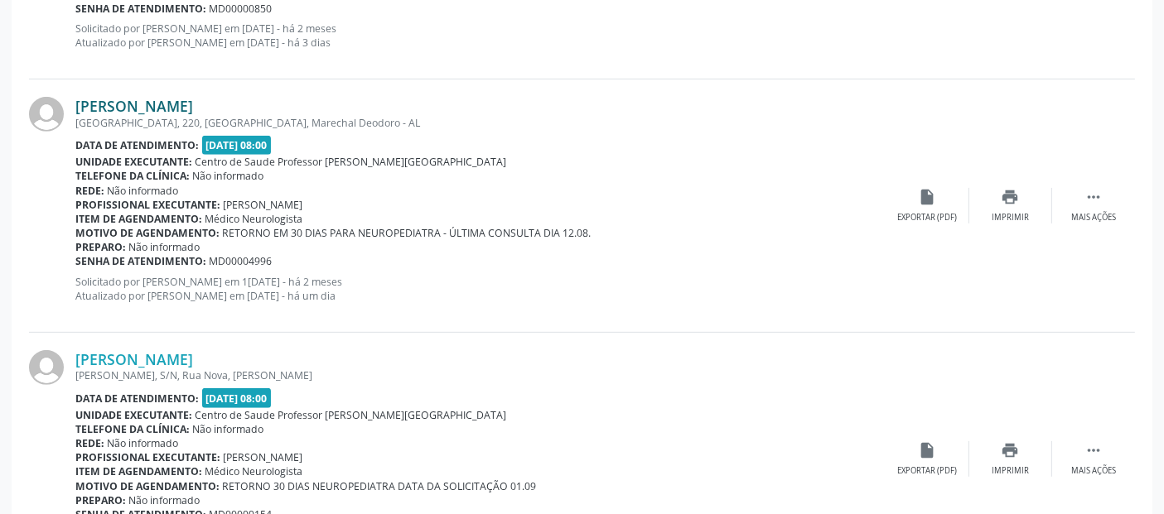
click at [193, 107] on link "[PERSON_NAME]" at bounding box center [134, 106] width 118 height 18
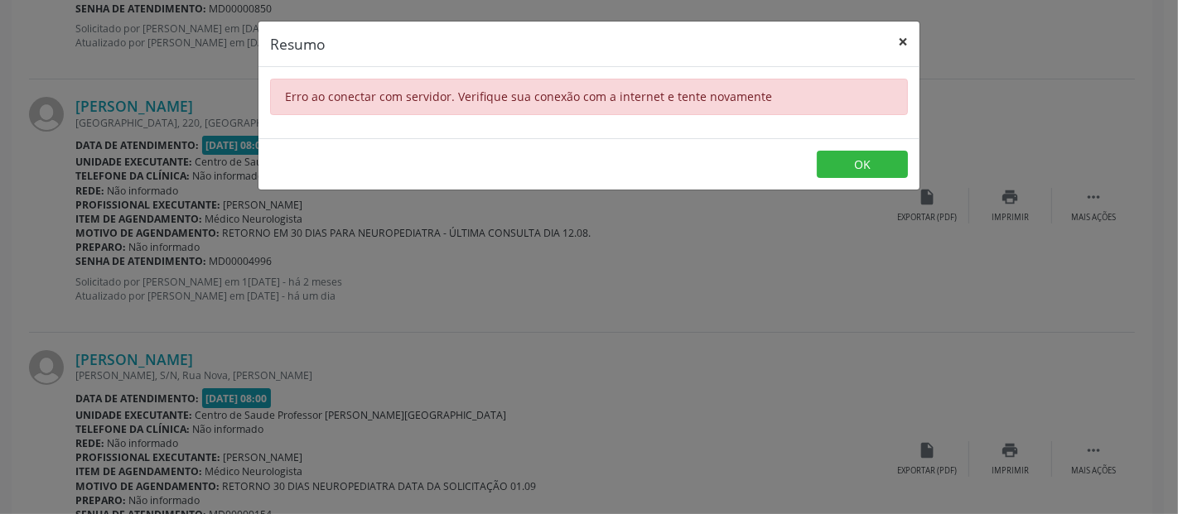
click at [900, 36] on button "×" at bounding box center [902, 42] width 33 height 41
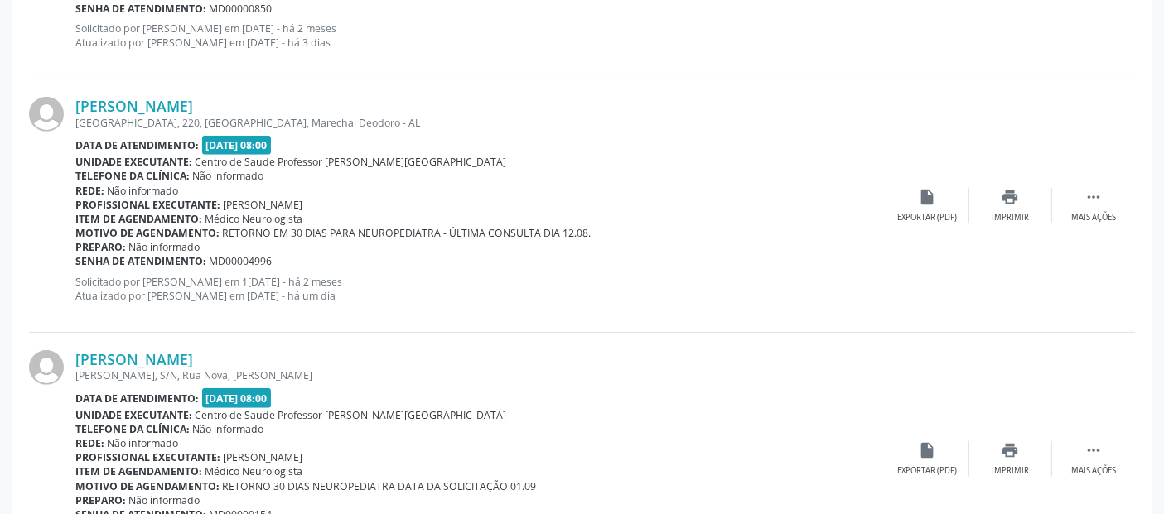
drag, startPoint x: 65, startPoint y: 100, endPoint x: 316, endPoint y: 104, distance: 250.2
click at [316, 104] on div "[PERSON_NAME] [GEOGRAPHIC_DATA], 220, [GEOGRAPHIC_DATA], [GEOGRAPHIC_DATA] - AL…" at bounding box center [582, 206] width 1106 height 253
copy div "[PERSON_NAME]"
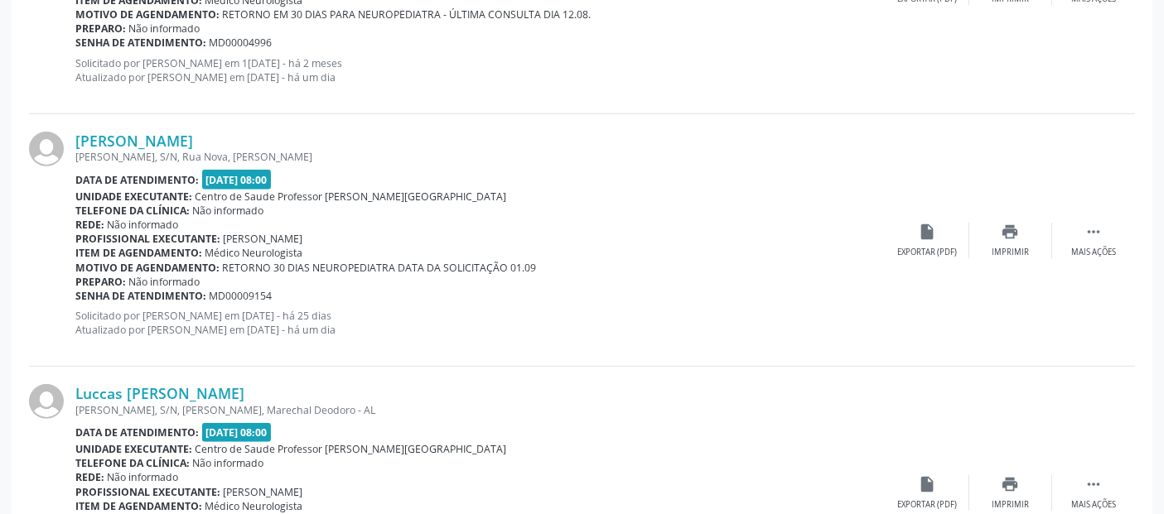
scroll to position [925, 0]
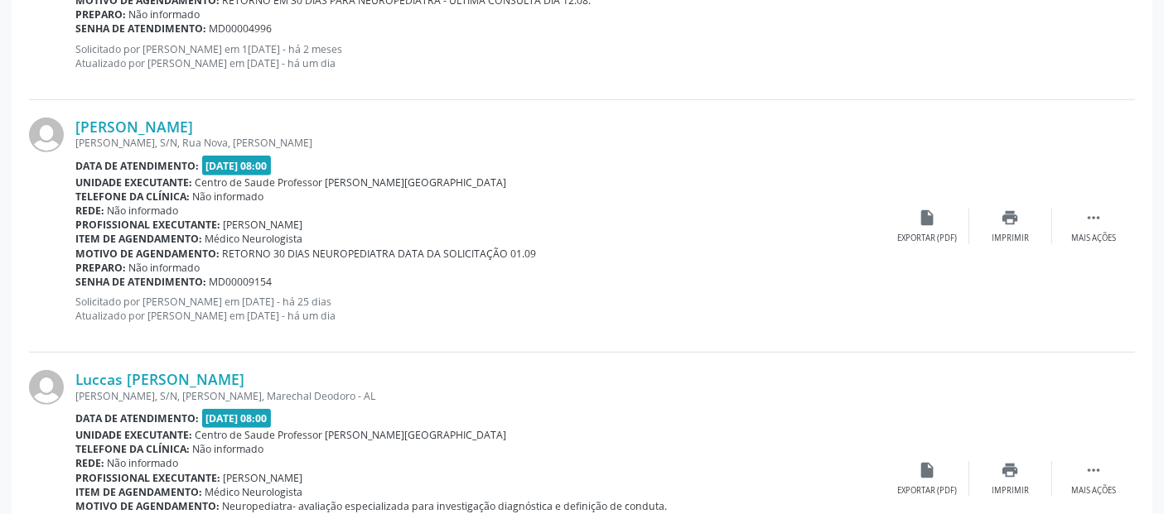
drag, startPoint x: 358, startPoint y: 126, endPoint x: 71, endPoint y: 130, distance: 286.6
click at [71, 130] on div "[PERSON_NAME] [PERSON_NAME], S/N, [GEOGRAPHIC_DATA], [GEOGRAPHIC_DATA] Data de …" at bounding box center [582, 226] width 1106 height 253
copy div "[PERSON_NAME]"
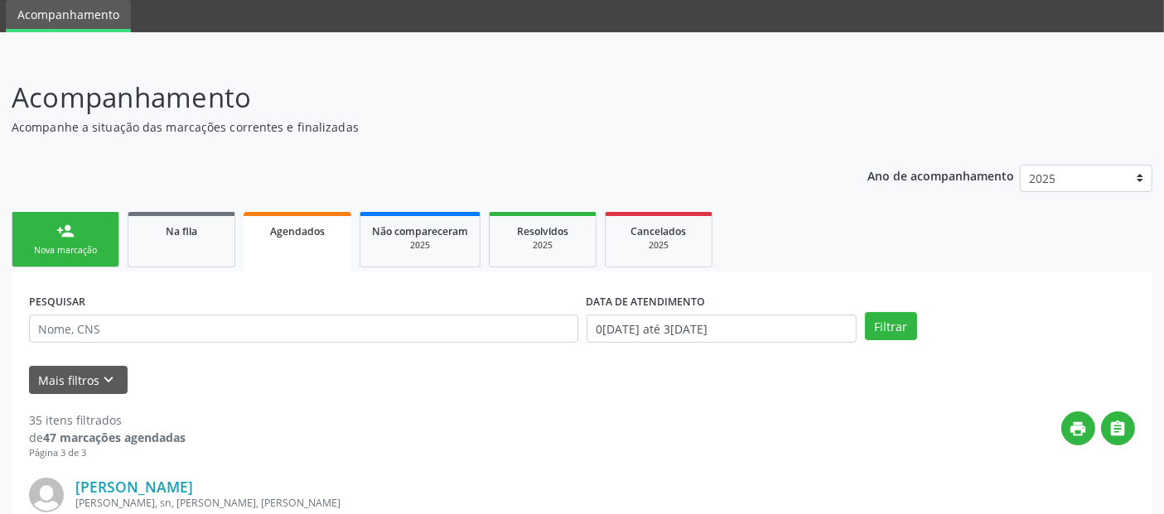
scroll to position [37, 0]
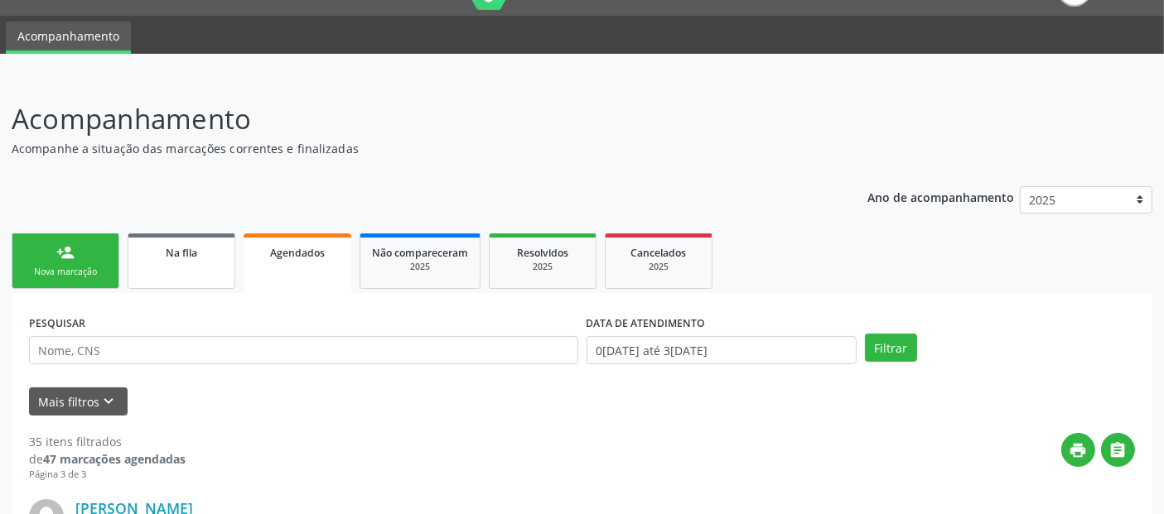
click at [174, 261] on link "Na fila" at bounding box center [182, 262] width 108 height 56
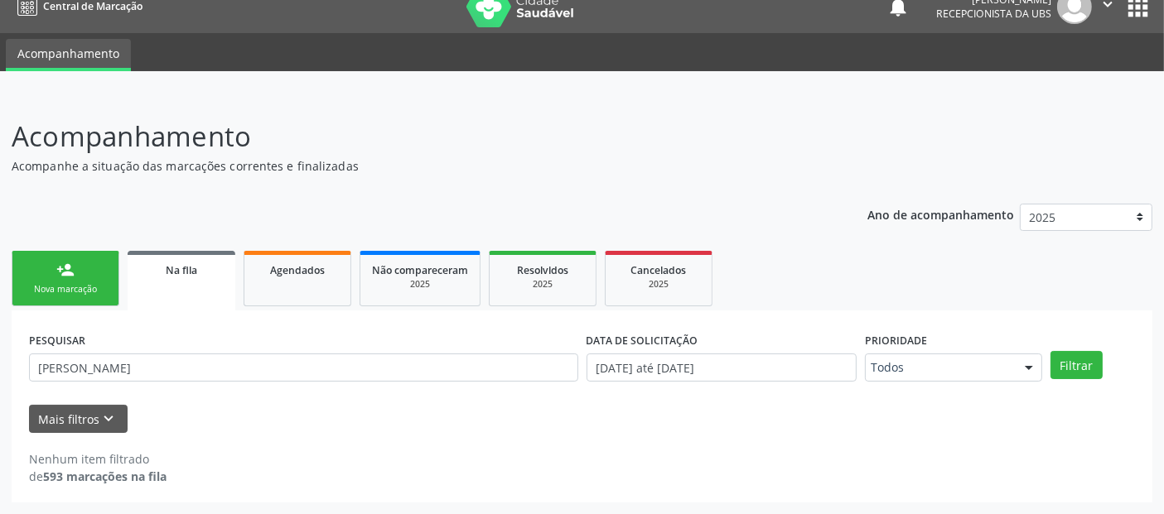
scroll to position [18, 0]
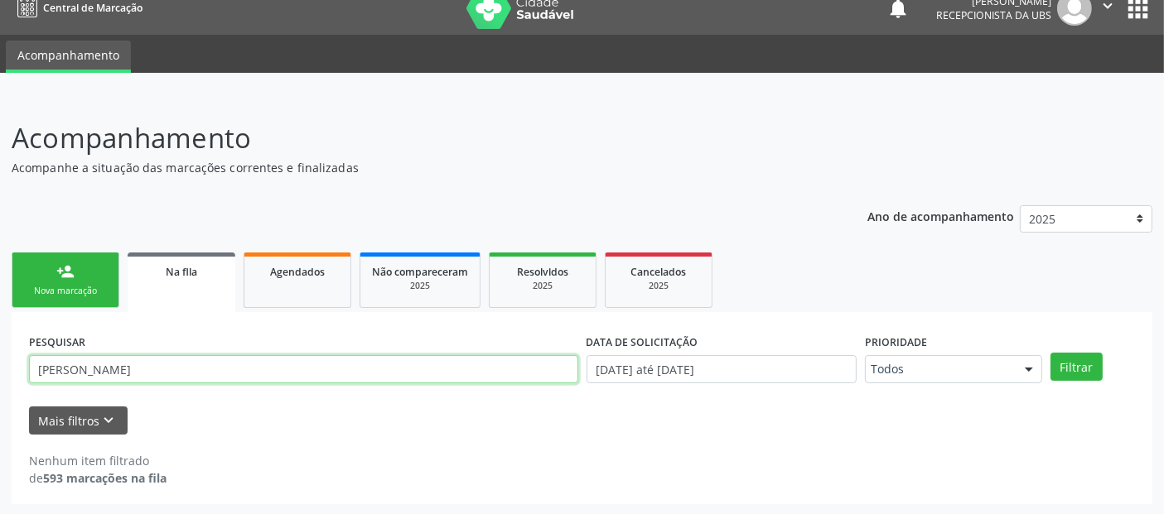
click at [152, 366] on input "[PERSON_NAME]" at bounding box center [303, 369] width 549 height 28
click at [1050, 353] on button "Filtrar" at bounding box center [1076, 367] width 52 height 28
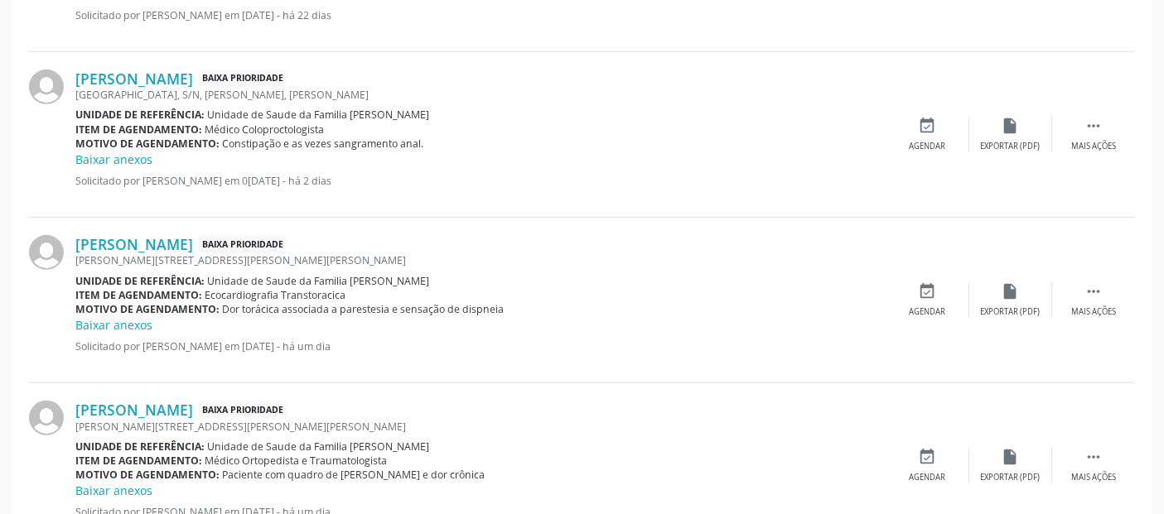
scroll to position [0, 0]
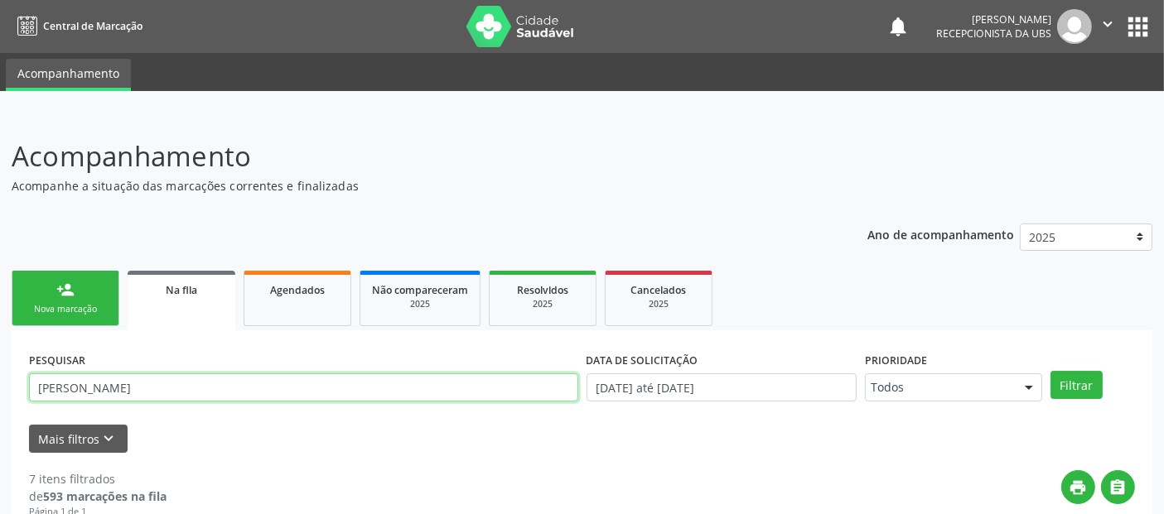
click at [106, 381] on input "[PERSON_NAME]" at bounding box center [303, 388] width 549 height 28
paste input "Cícero [PERSON_NAME]"
click at [1050, 371] on button "Filtrar" at bounding box center [1076, 385] width 52 height 28
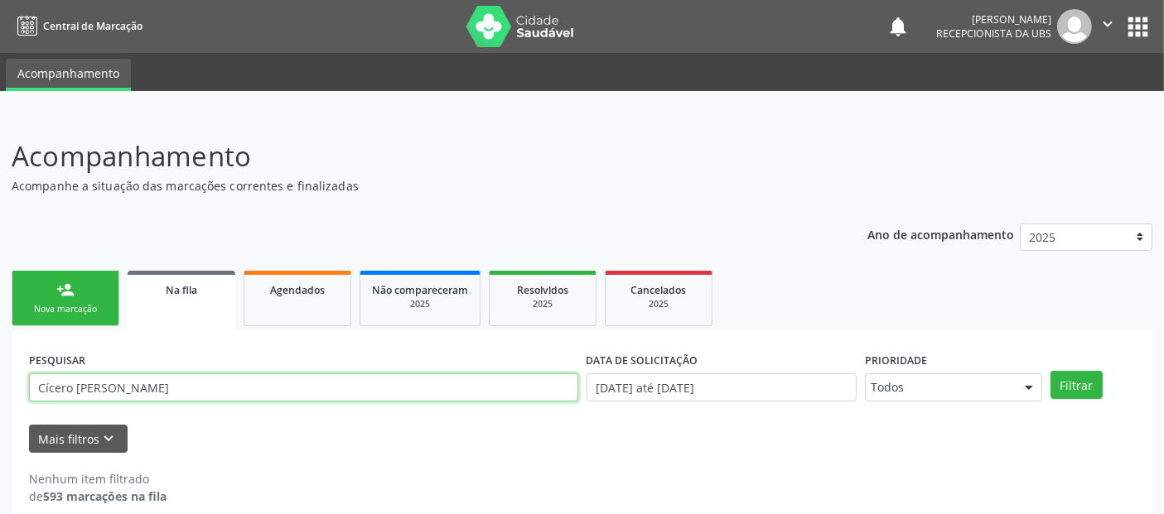
click at [191, 383] on input "Cícero [PERSON_NAME]" at bounding box center [303, 388] width 549 height 28
click at [1050, 371] on button "Filtrar" at bounding box center [1076, 385] width 52 height 28
click at [150, 389] on input "Cícero [PERSON_NAME]" at bounding box center [303, 388] width 549 height 28
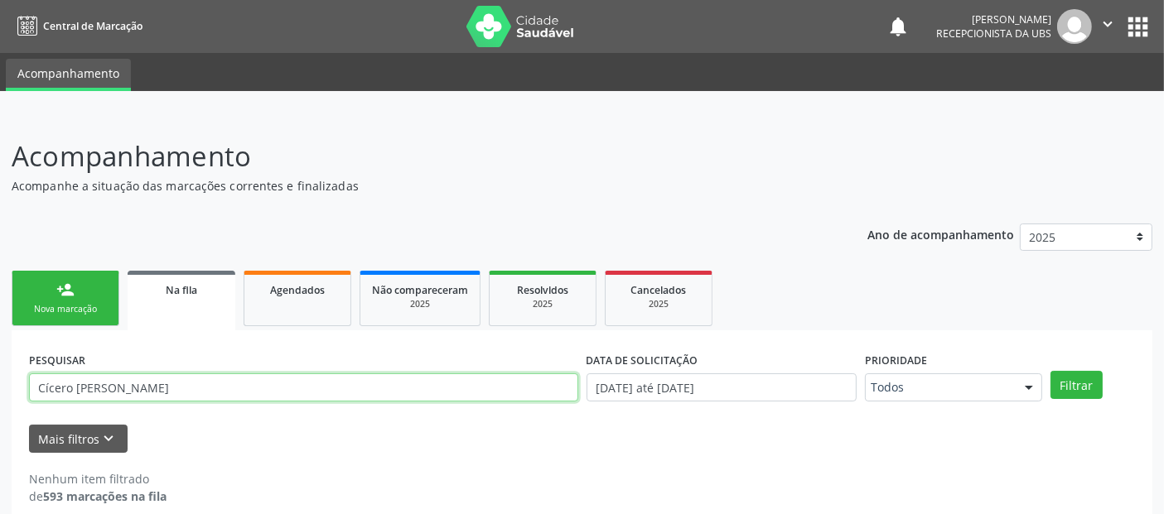
paste input "[PERSON_NAME]"
click at [1050, 371] on button "Filtrar" at bounding box center [1076, 385] width 52 height 28
click at [136, 387] on input "[PERSON_NAME]" at bounding box center [303, 388] width 549 height 28
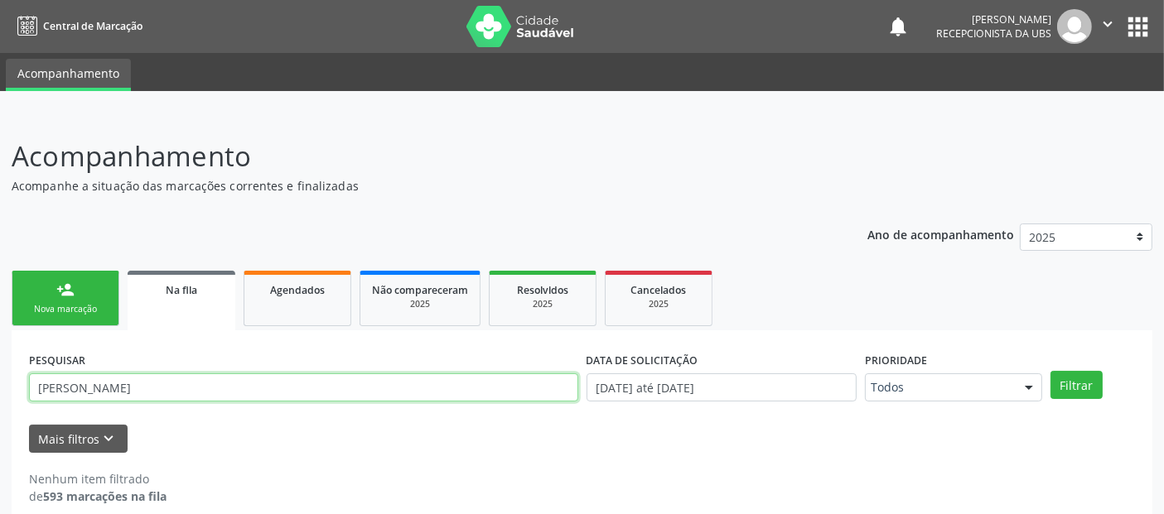
click at [136, 387] on input "[PERSON_NAME]" at bounding box center [303, 388] width 549 height 28
click at [1050, 371] on button "Filtrar" at bounding box center [1076, 385] width 52 height 28
click at [136, 387] on input "edilma" at bounding box center [303, 388] width 549 height 28
type input "e"
type input "[PERSON_NAME]"
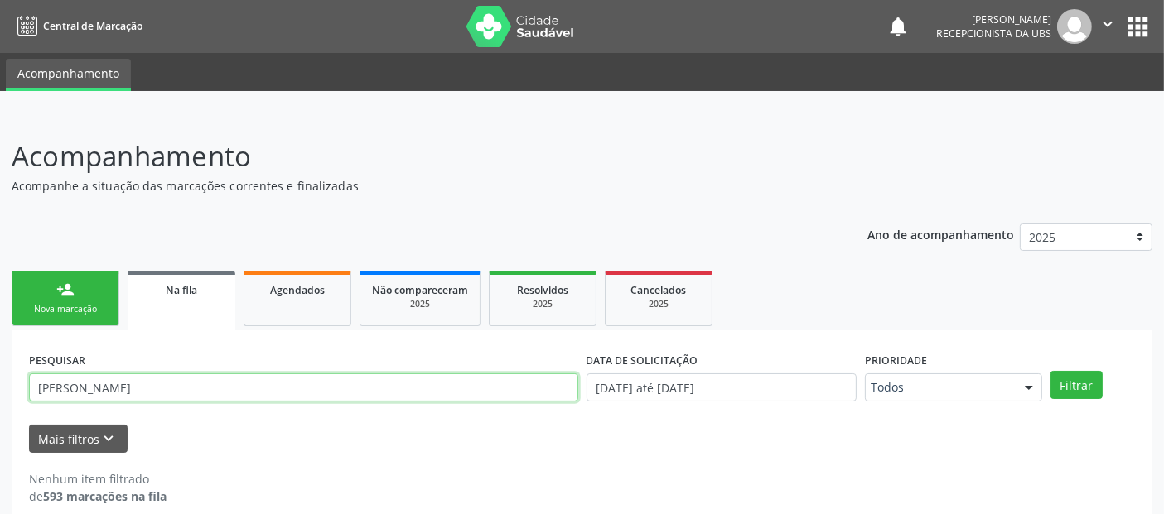
click at [1050, 371] on button "Filtrar" at bounding box center [1076, 385] width 52 height 28
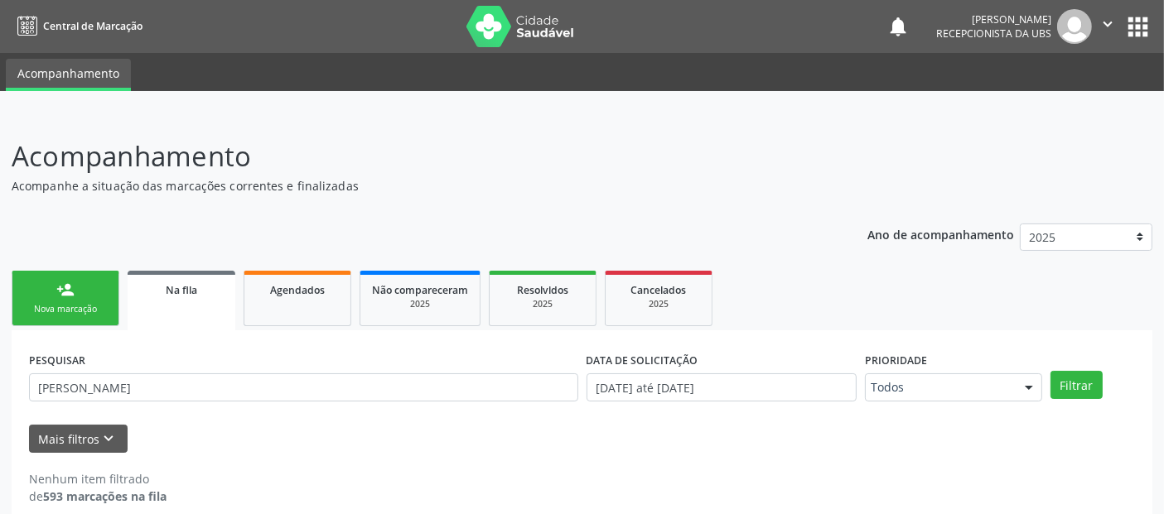
scroll to position [18, 0]
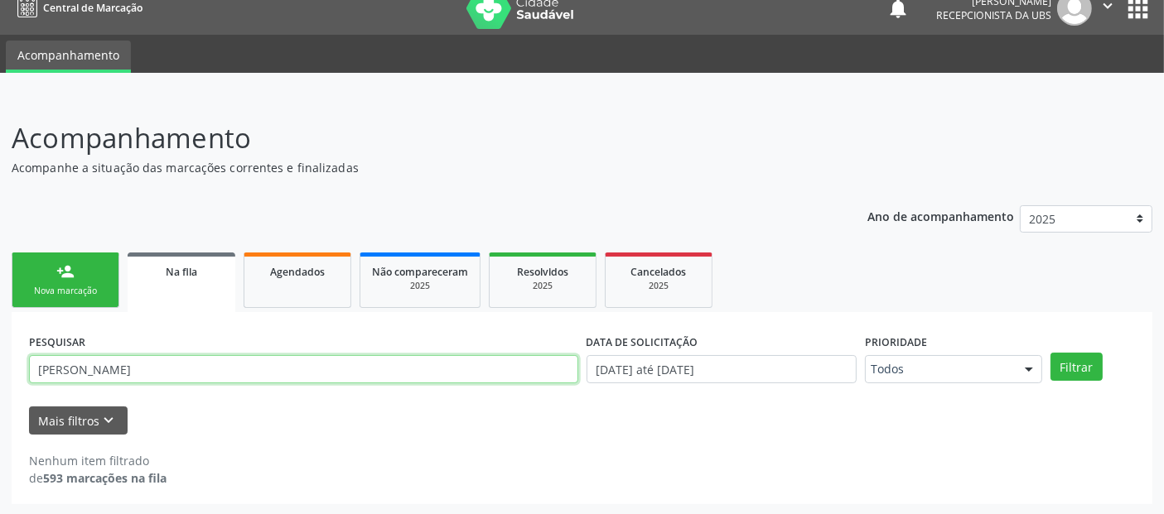
click at [282, 374] on input "[PERSON_NAME]" at bounding box center [303, 369] width 549 height 28
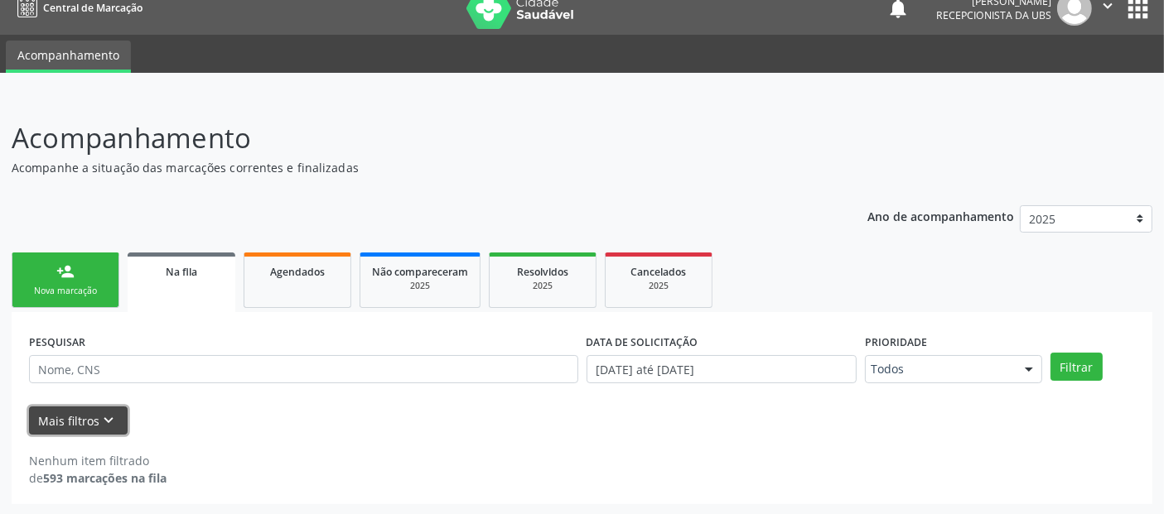
click at [109, 422] on icon "keyboard_arrow_down" at bounding box center [109, 421] width 18 height 18
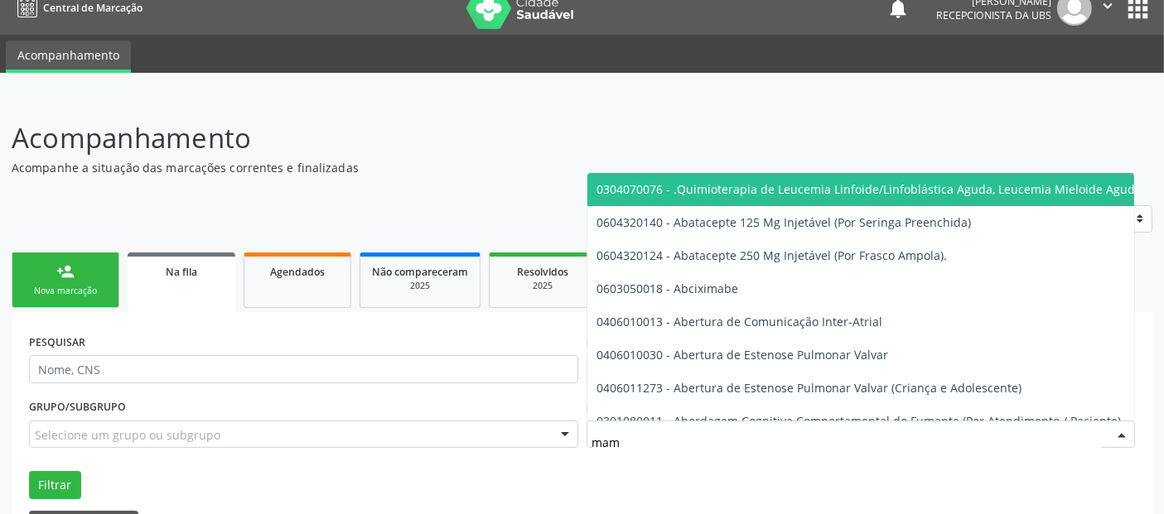
type input "mamo"
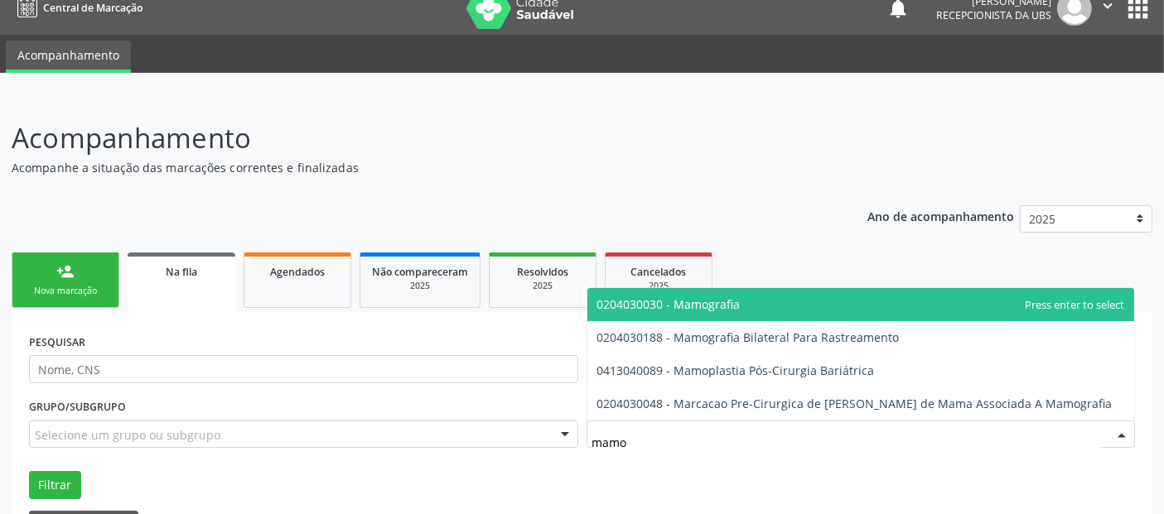
click at [710, 297] on span "0204030030 - Mamografia" at bounding box center [668, 305] width 143 height 16
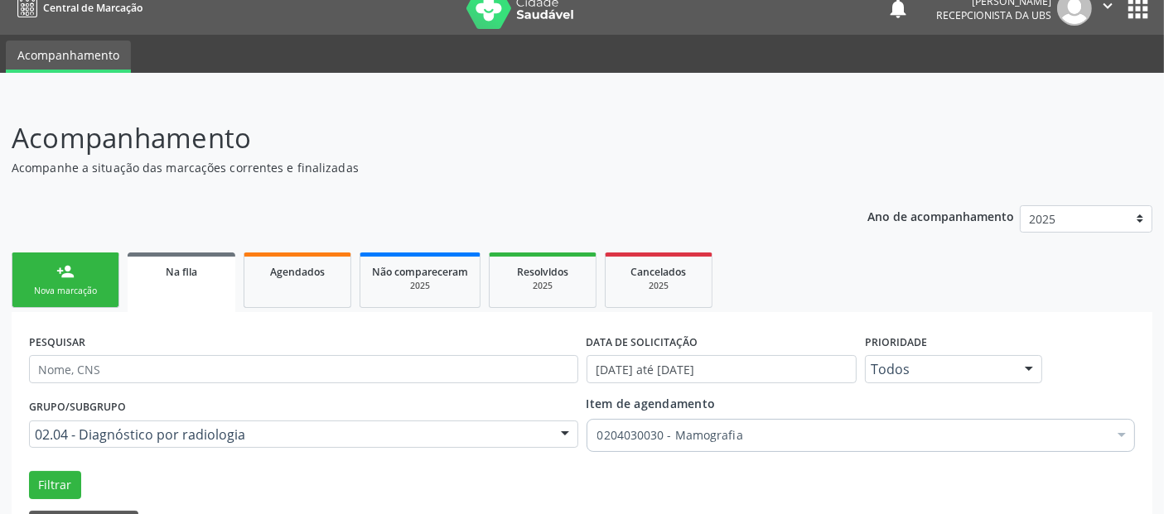
scroll to position [122, 0]
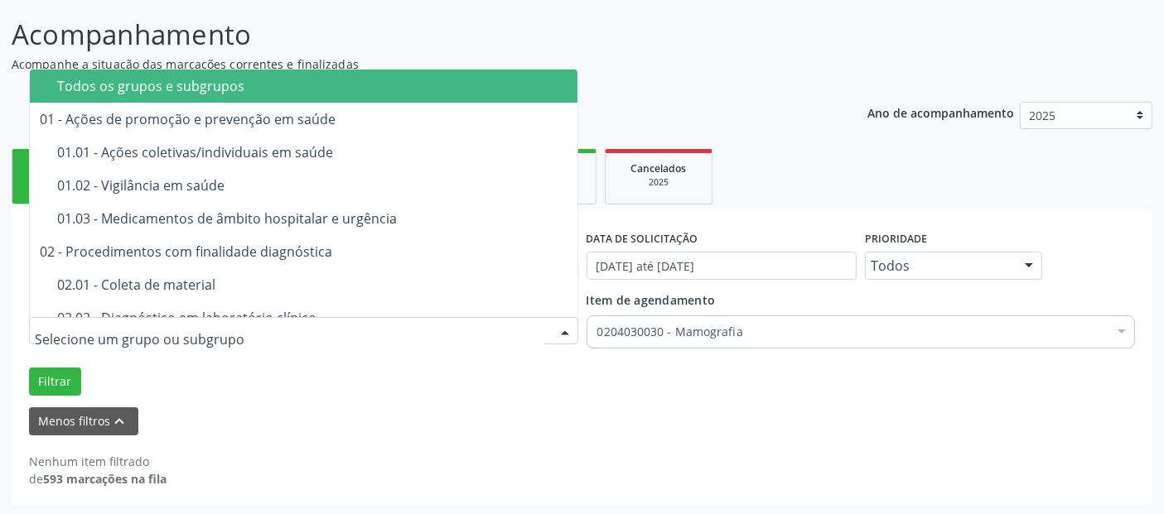
click at [246, 90] on div "Todos os grupos e subgrupos" at bounding box center [337, 86] width 560 height 13
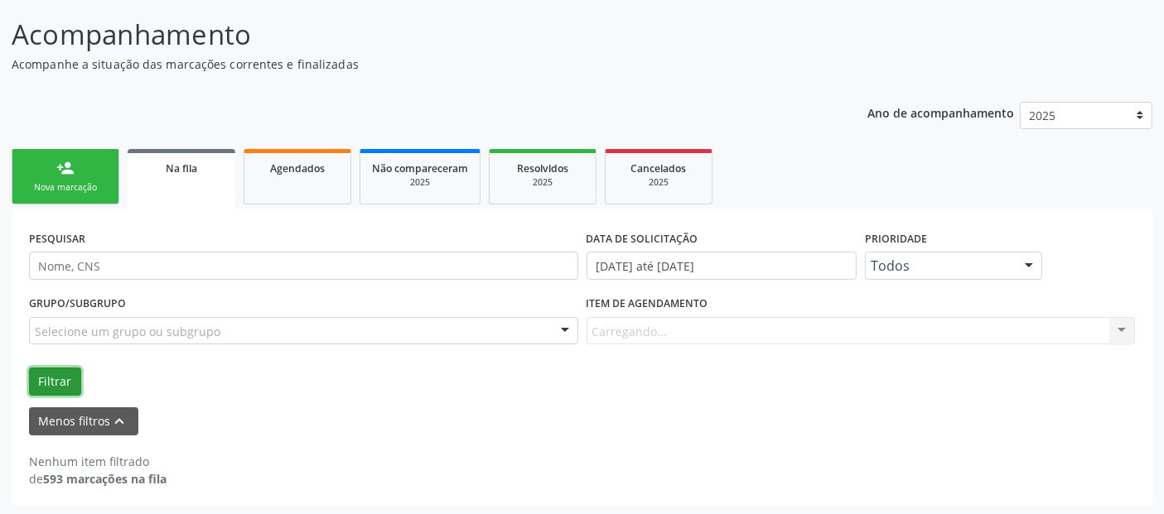
click at [57, 374] on button "Filtrar" at bounding box center [55, 382] width 52 height 28
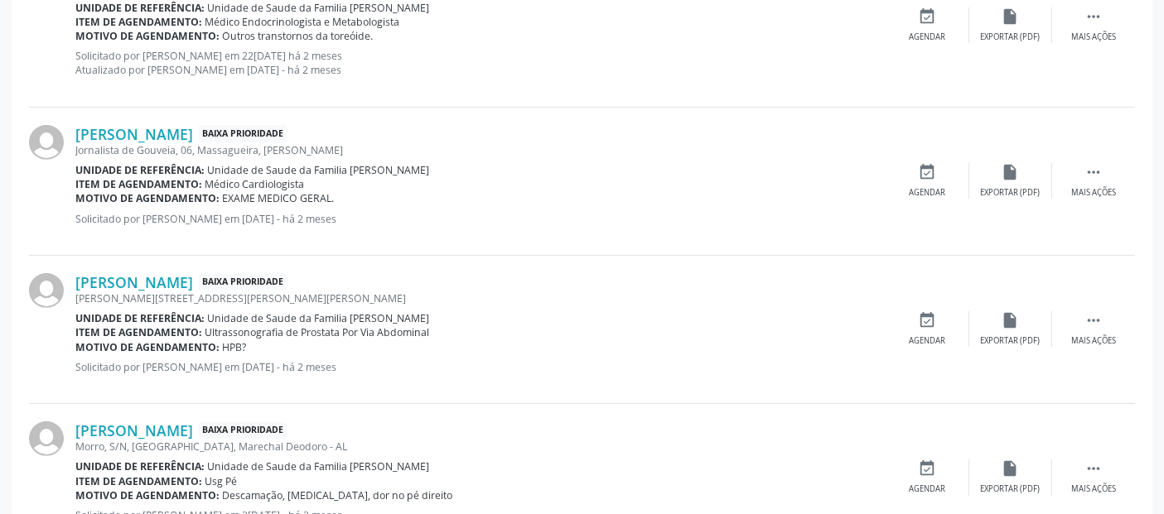
scroll to position [0, 0]
